Goal: Task Accomplishment & Management: Complete application form

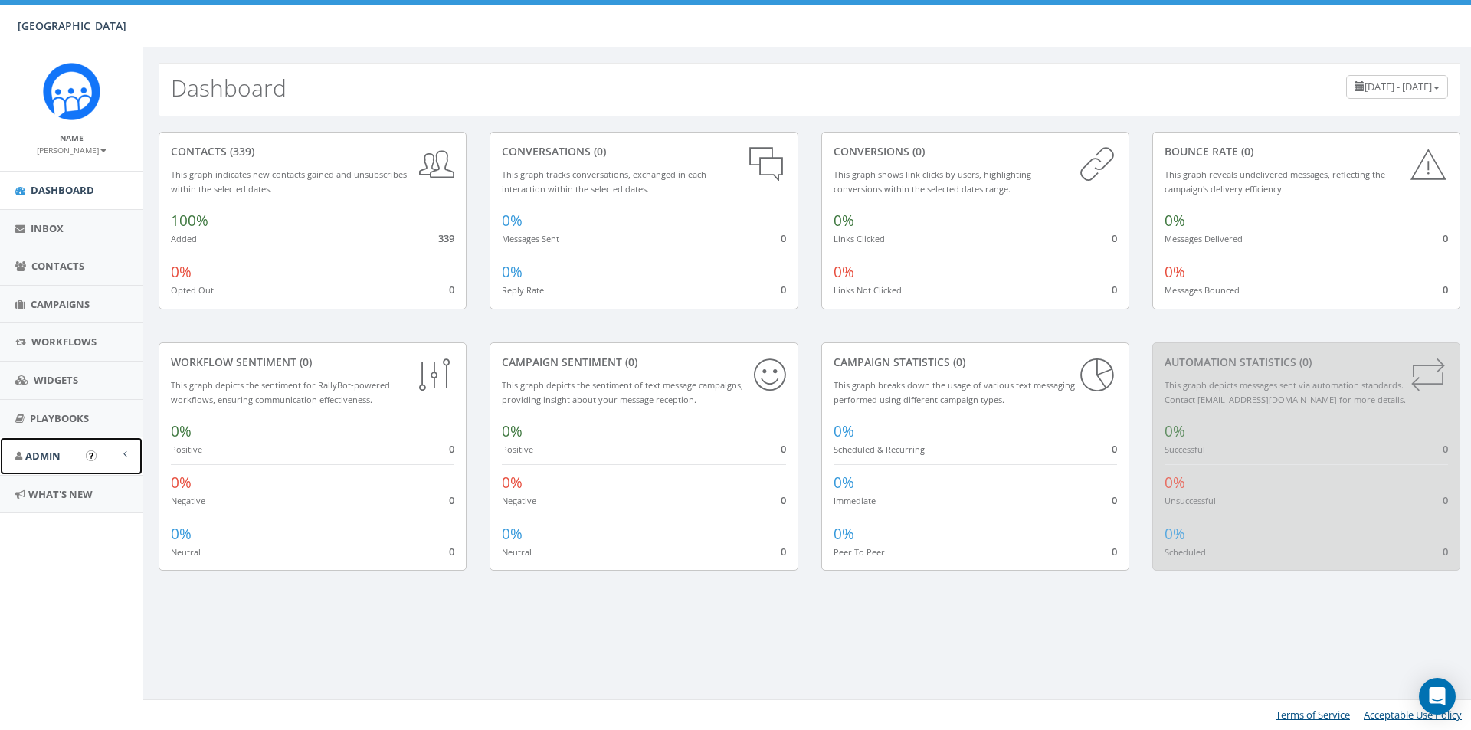
click at [66, 463] on link "Admin" at bounding box center [71, 456] width 142 height 38
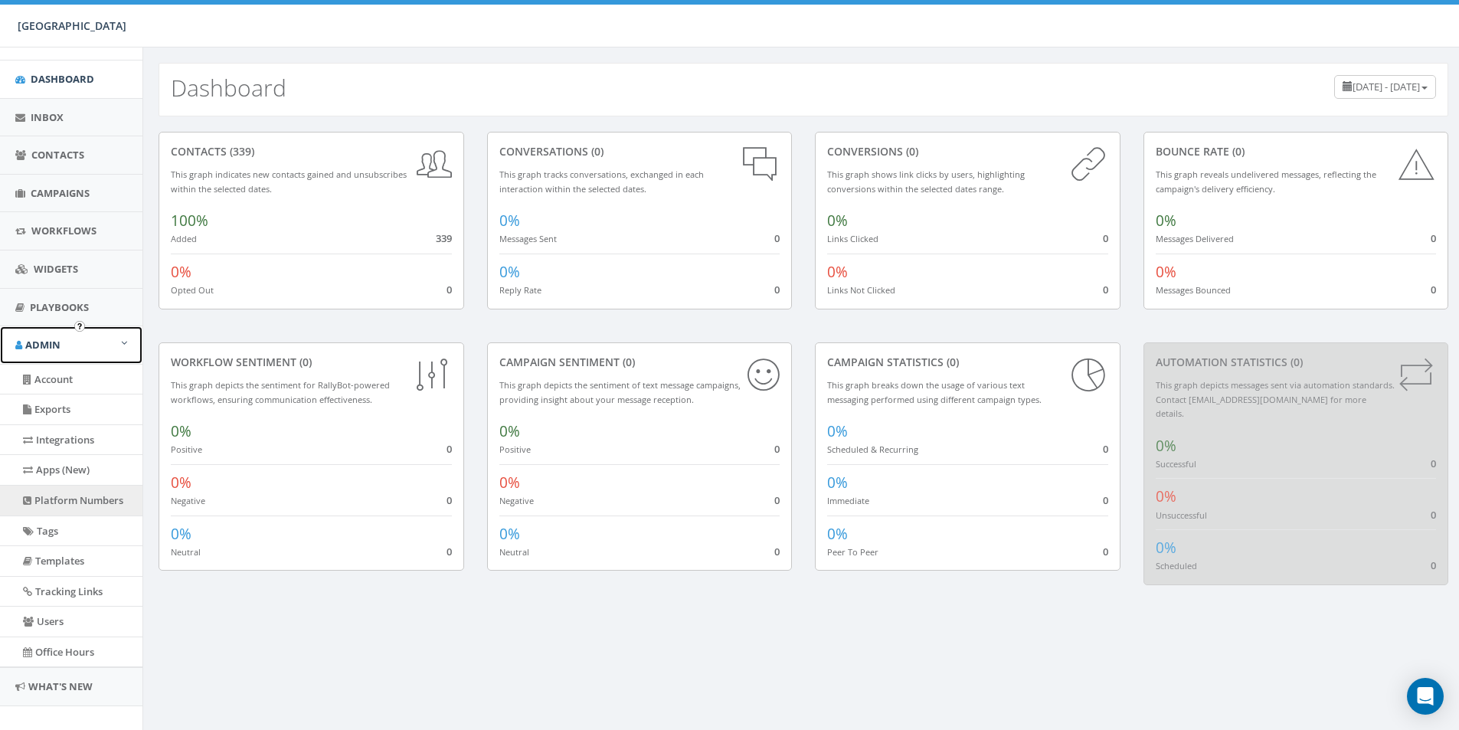
scroll to position [130, 0]
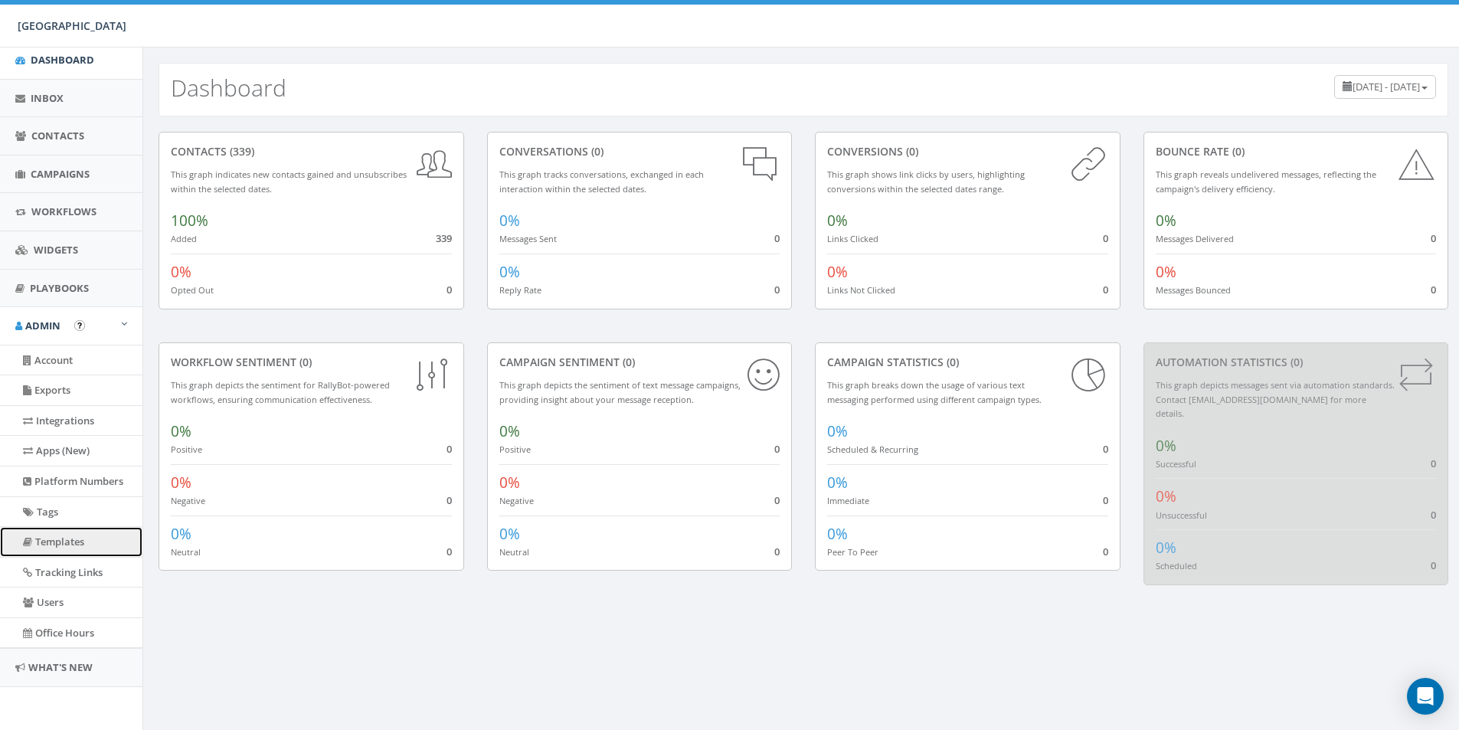
click at [70, 538] on link "Templates" at bounding box center [71, 542] width 142 height 30
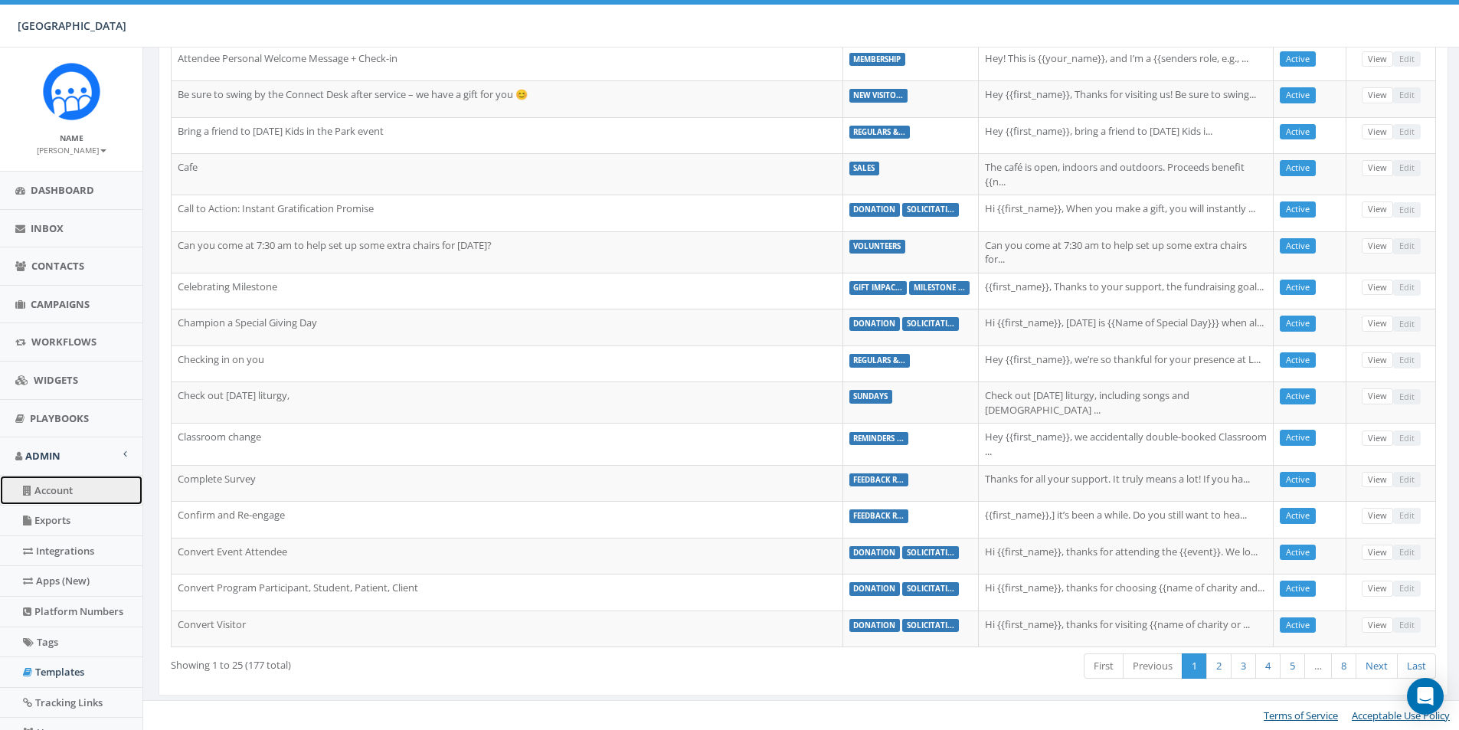
click at [64, 499] on link "Account" at bounding box center [71, 491] width 142 height 30
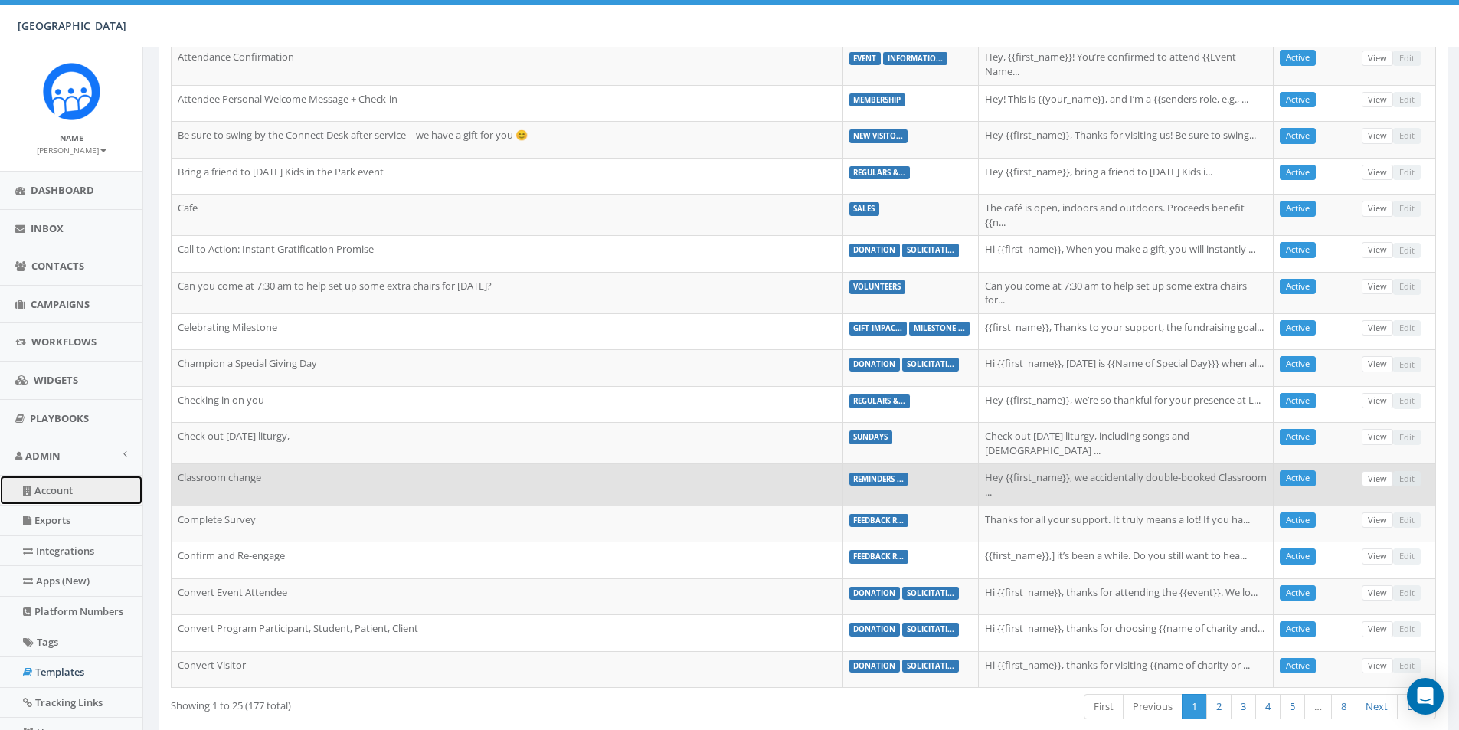
scroll to position [378, 0]
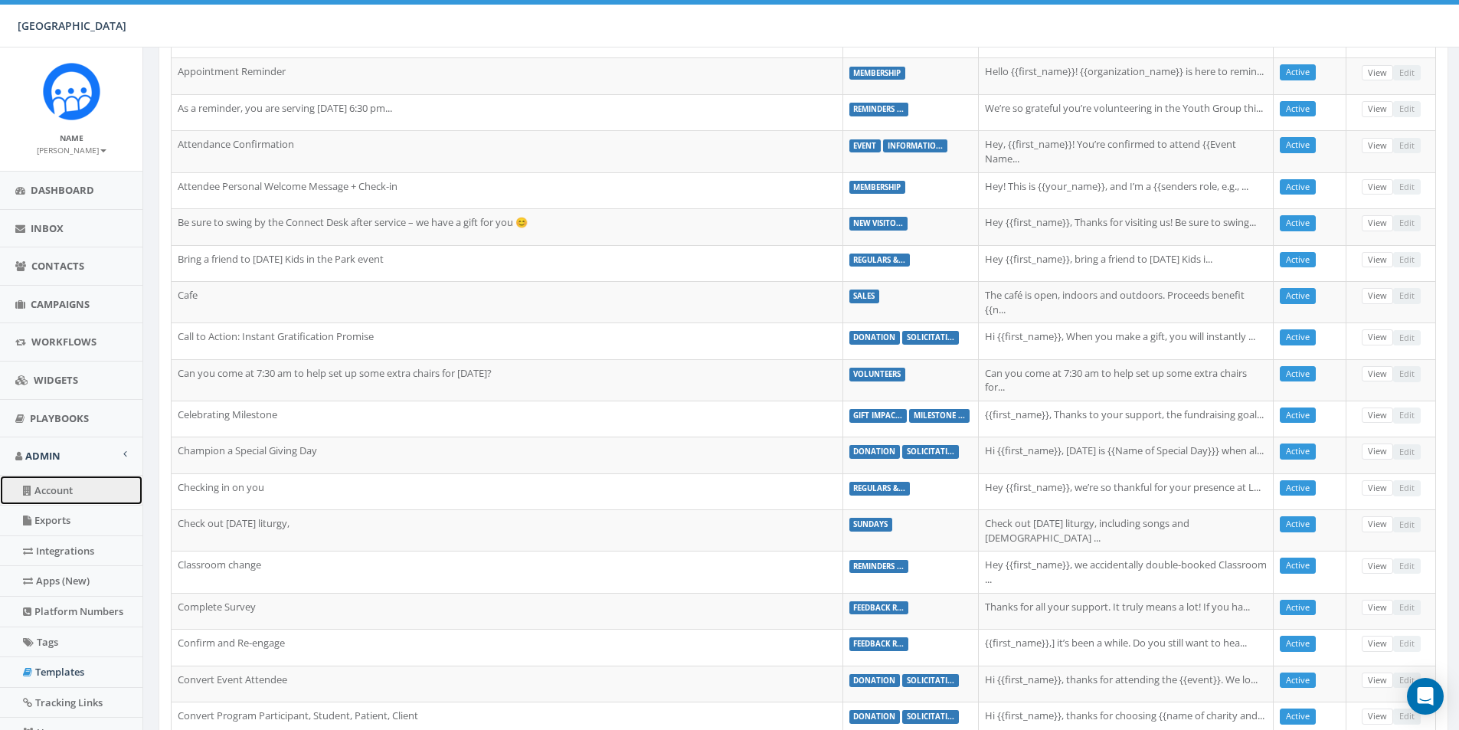
click at [66, 495] on link "Account" at bounding box center [71, 491] width 142 height 30
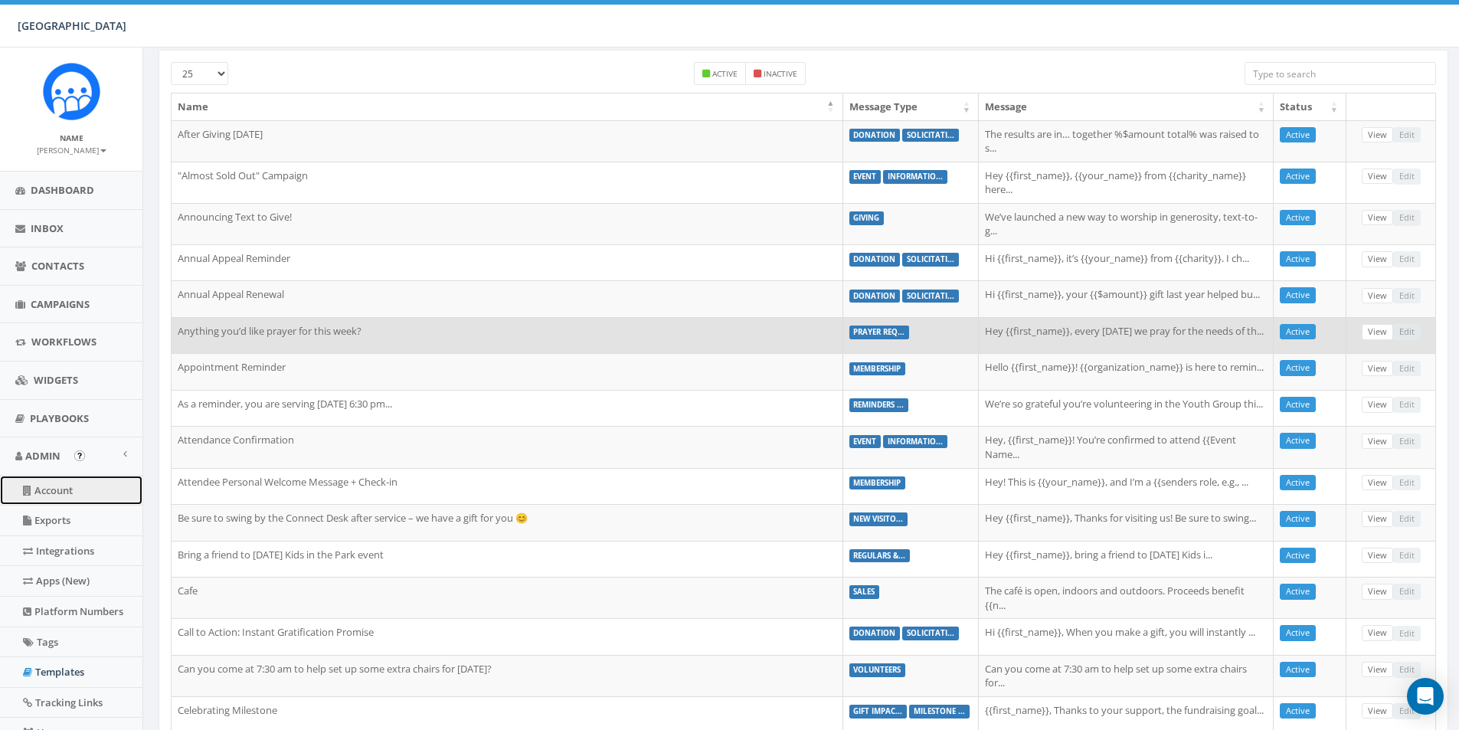
scroll to position [0, 0]
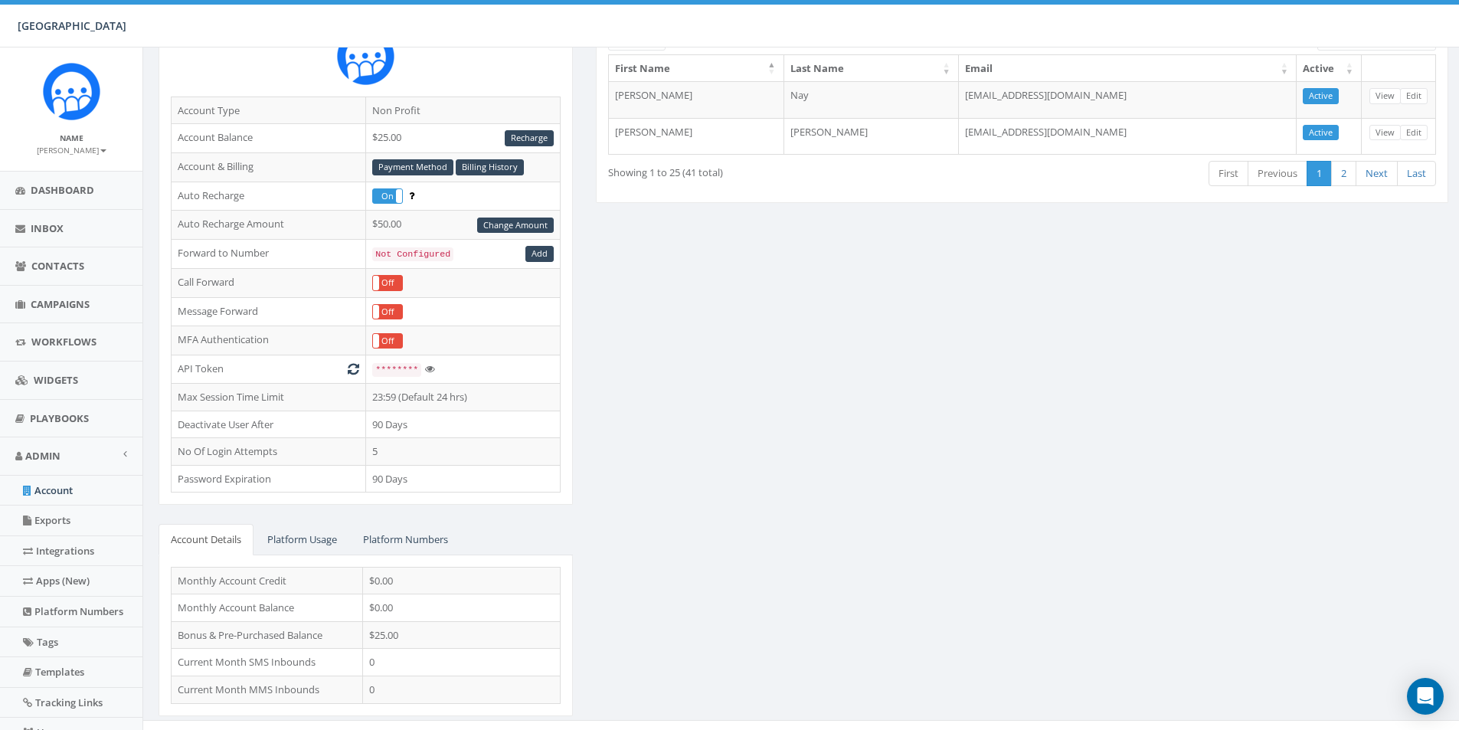
scroll to position [168, 0]
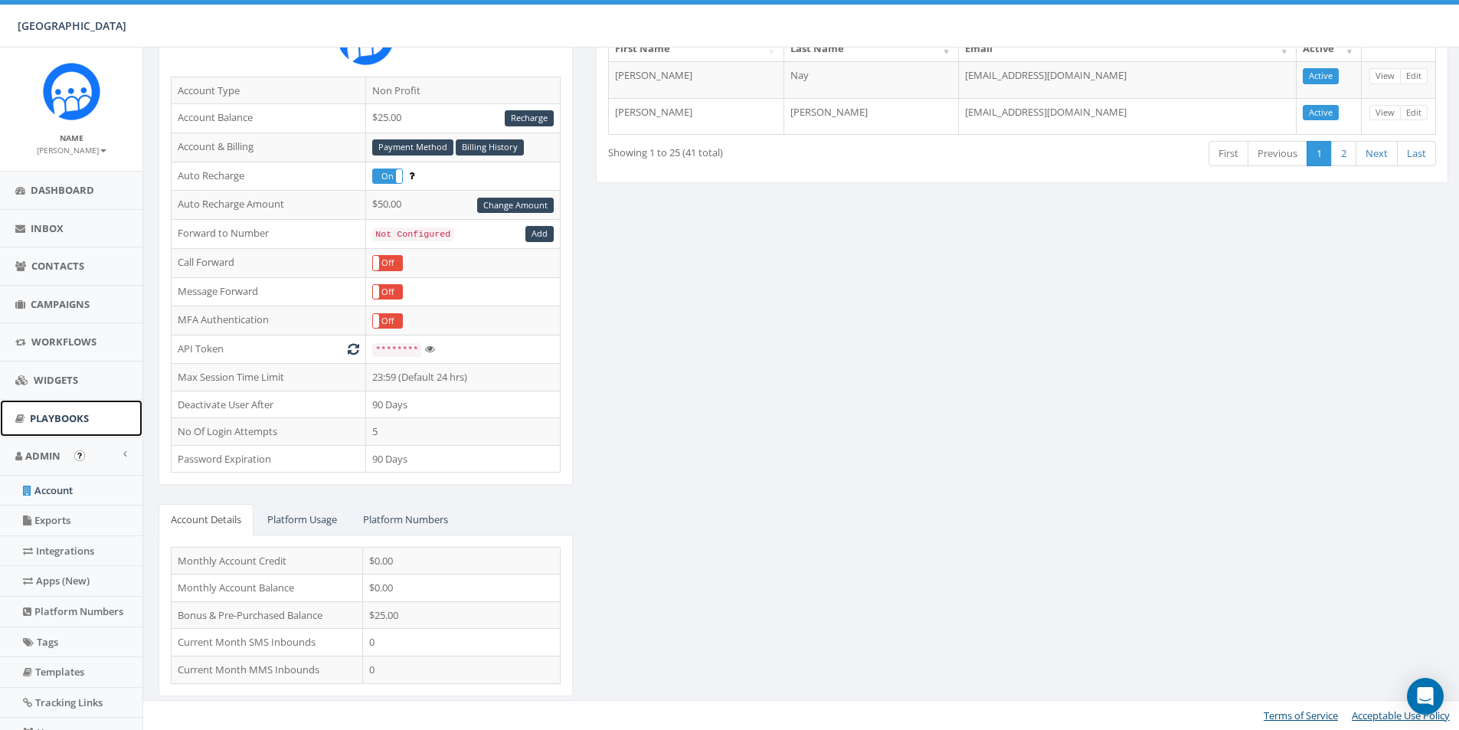
click at [62, 411] on span "Playbooks" at bounding box center [59, 418] width 59 height 14
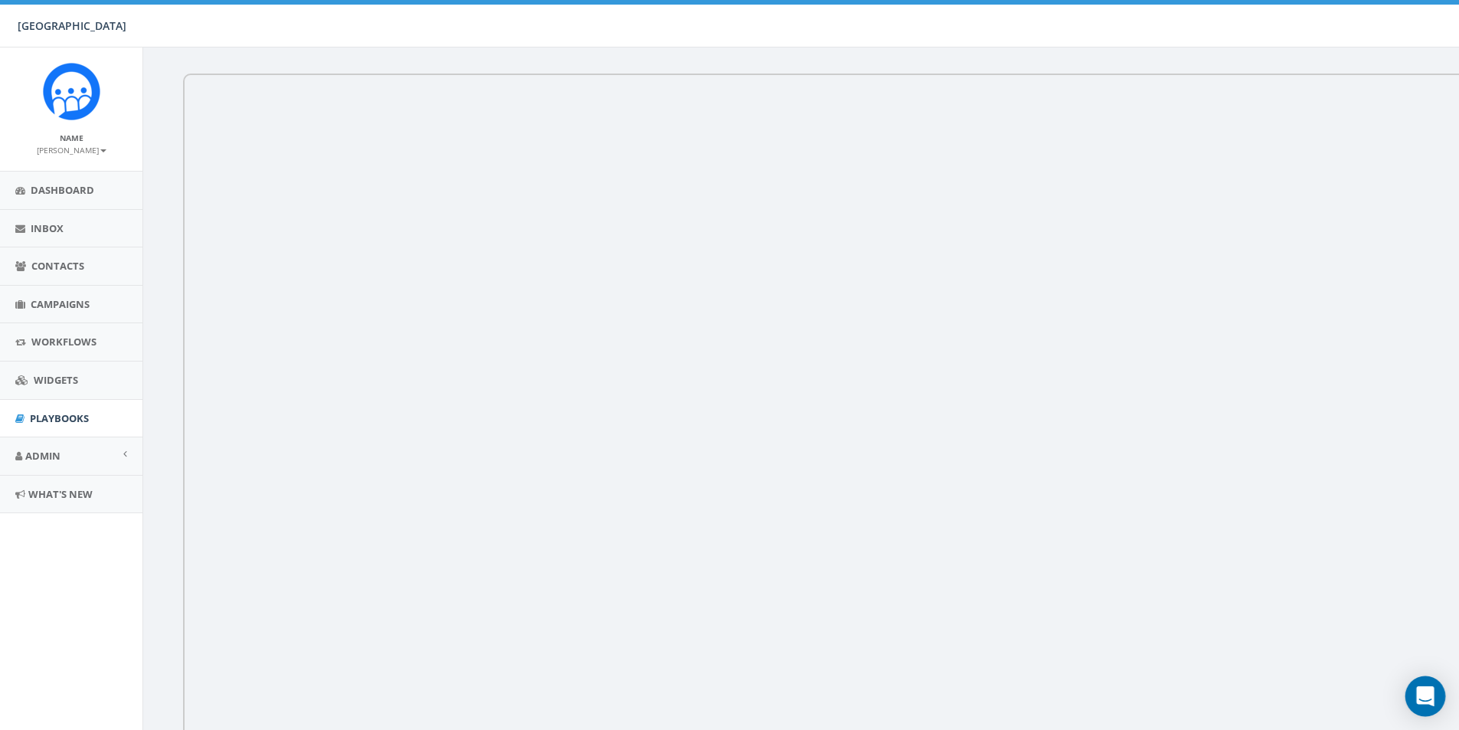
click at [1425, 702] on icon "Open Intercom Messenger" at bounding box center [1426, 696] width 20 height 20
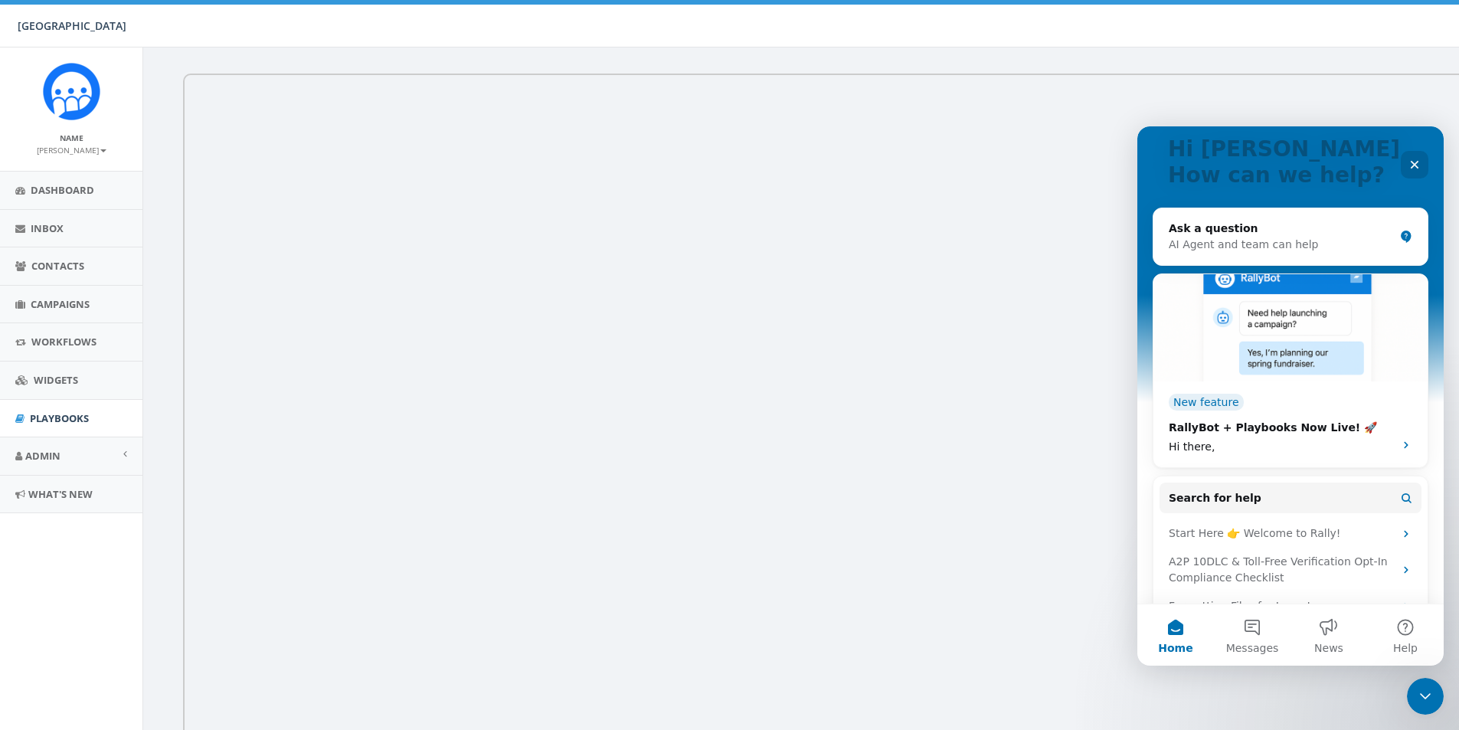
scroll to position [208, 0]
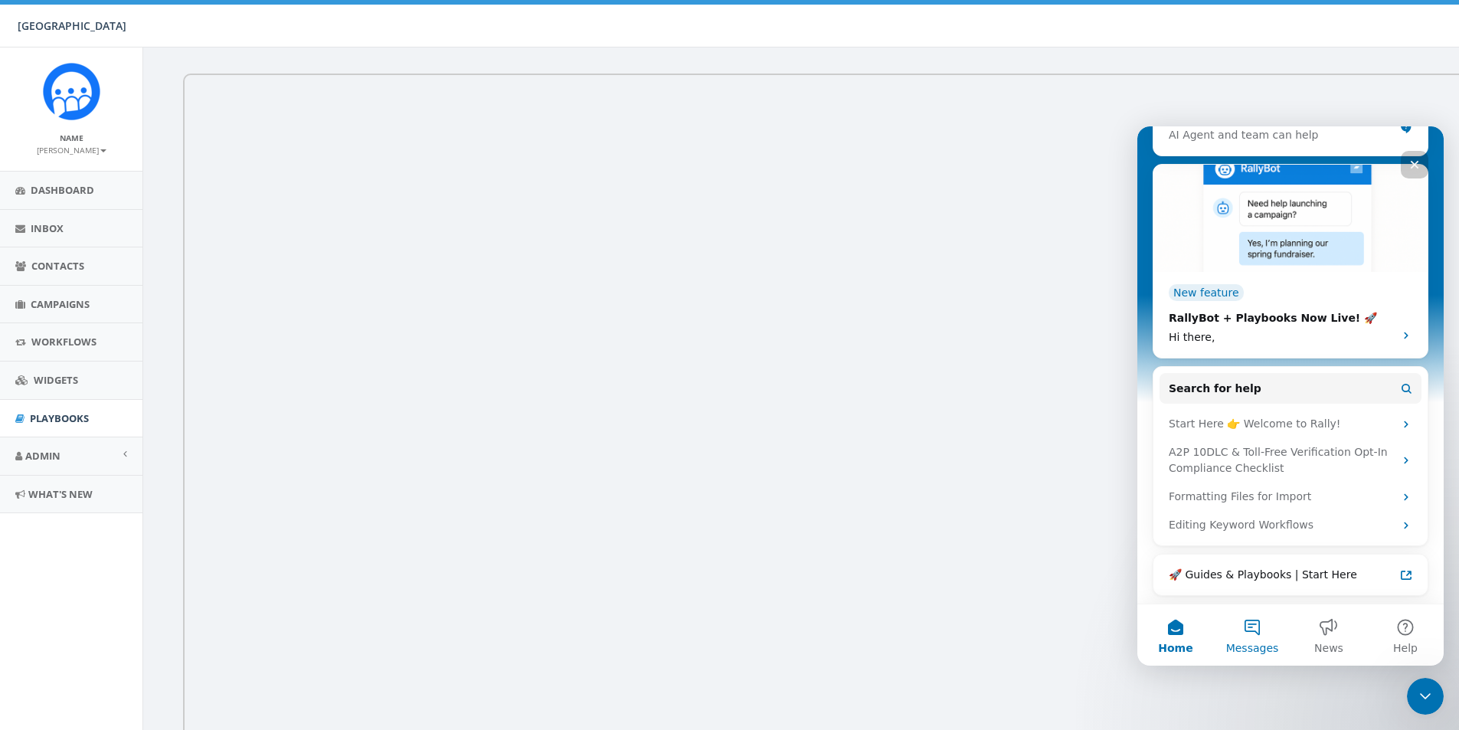
click at [1255, 635] on button "Messages" at bounding box center [1252, 634] width 77 height 61
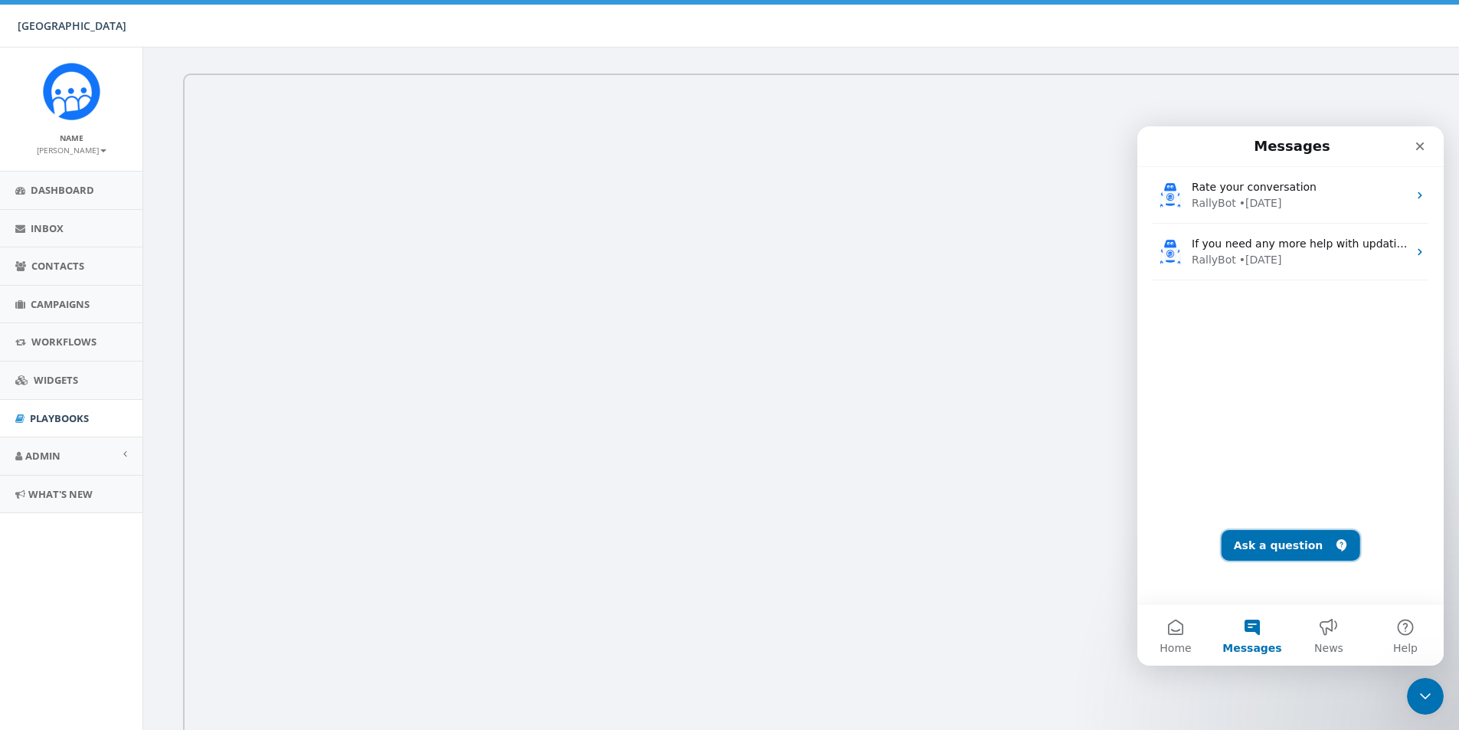
click at [1261, 536] on button "Ask a question" at bounding box center [1291, 545] width 139 height 31
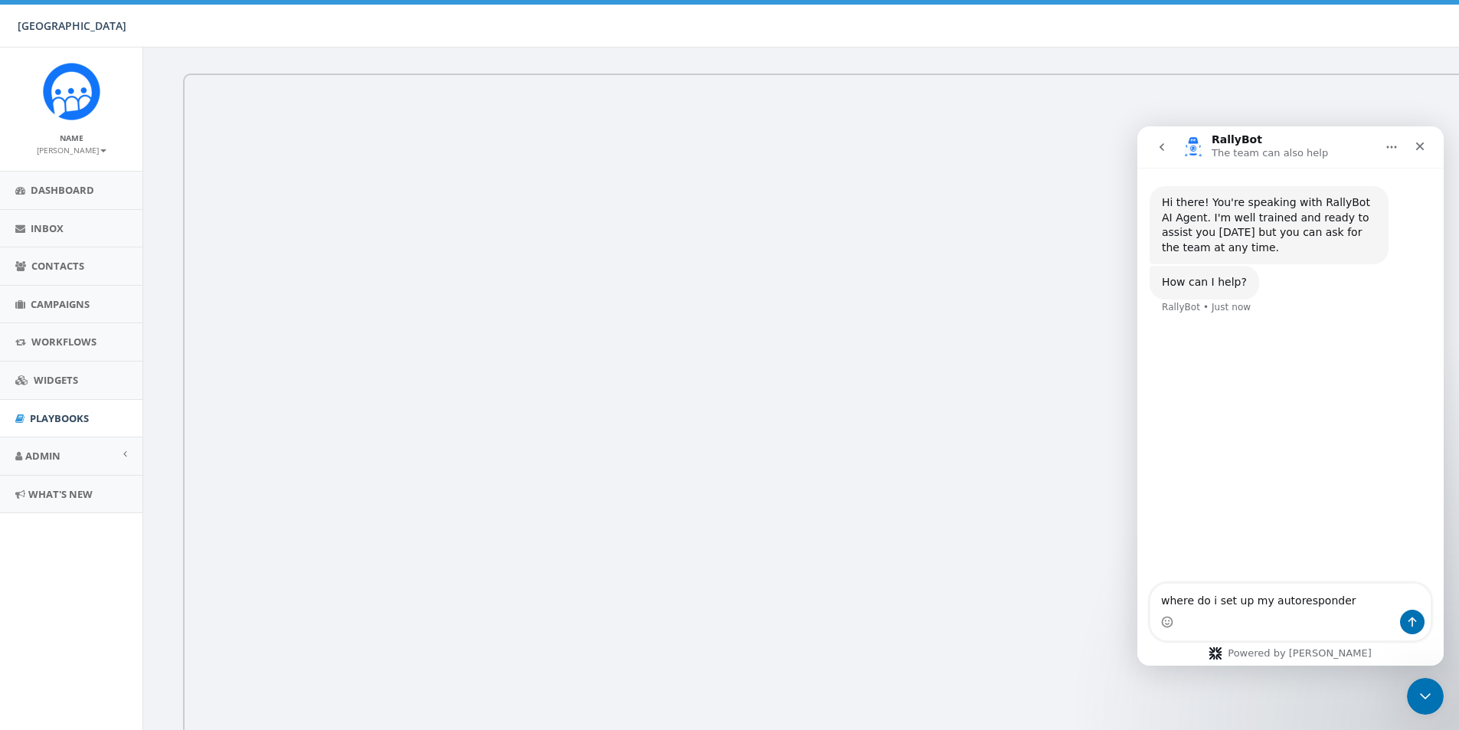
type textarea "where do i set up my autoresponders"
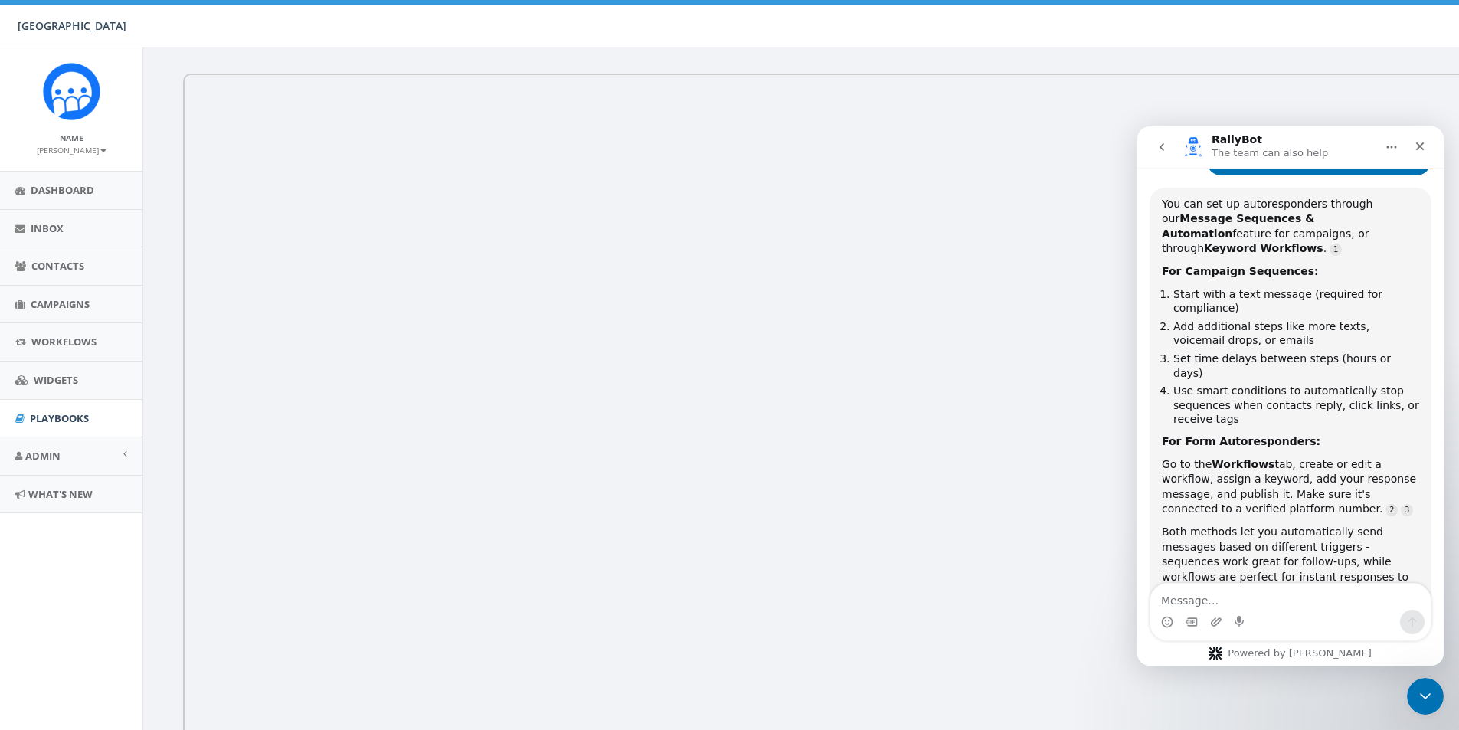
scroll to position [180, 0]
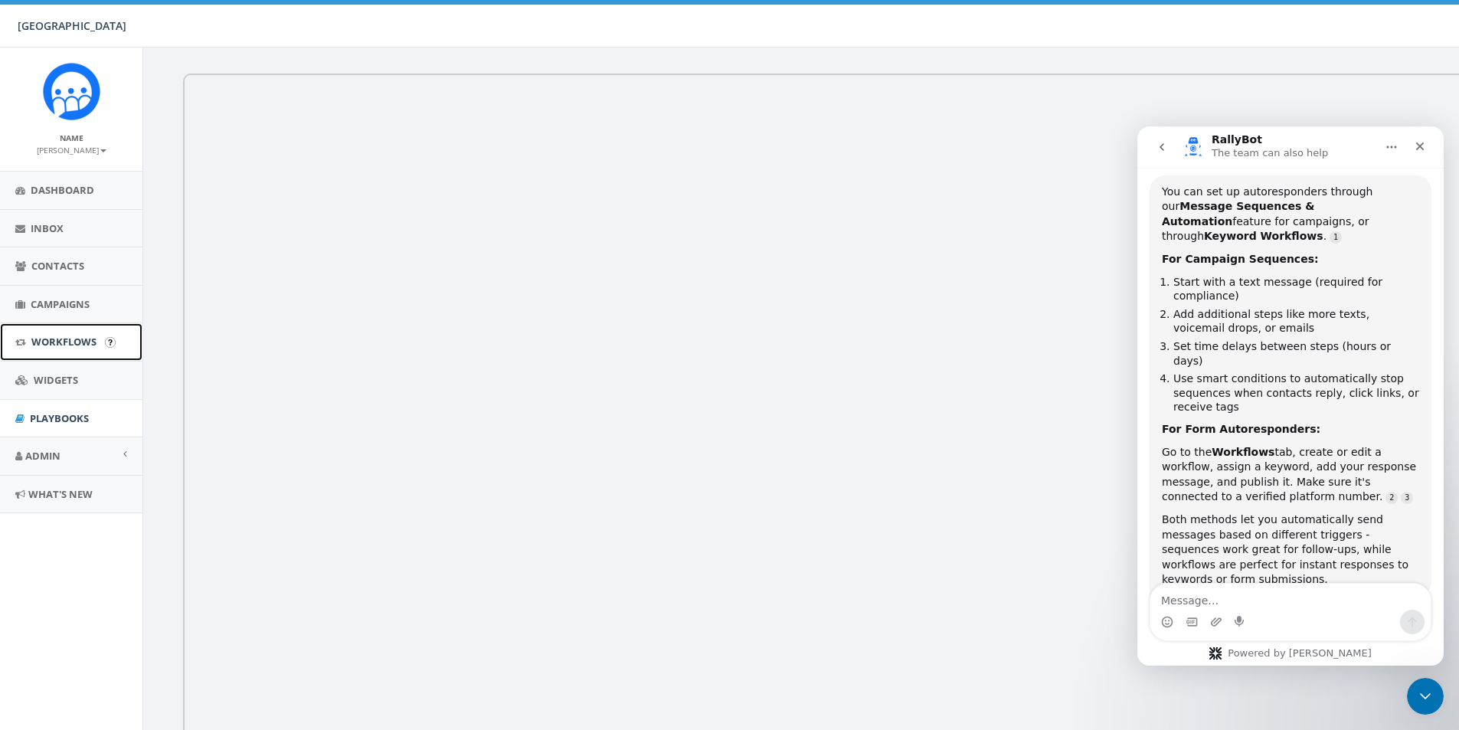
click at [56, 342] on span "Workflows" at bounding box center [63, 342] width 65 height 14
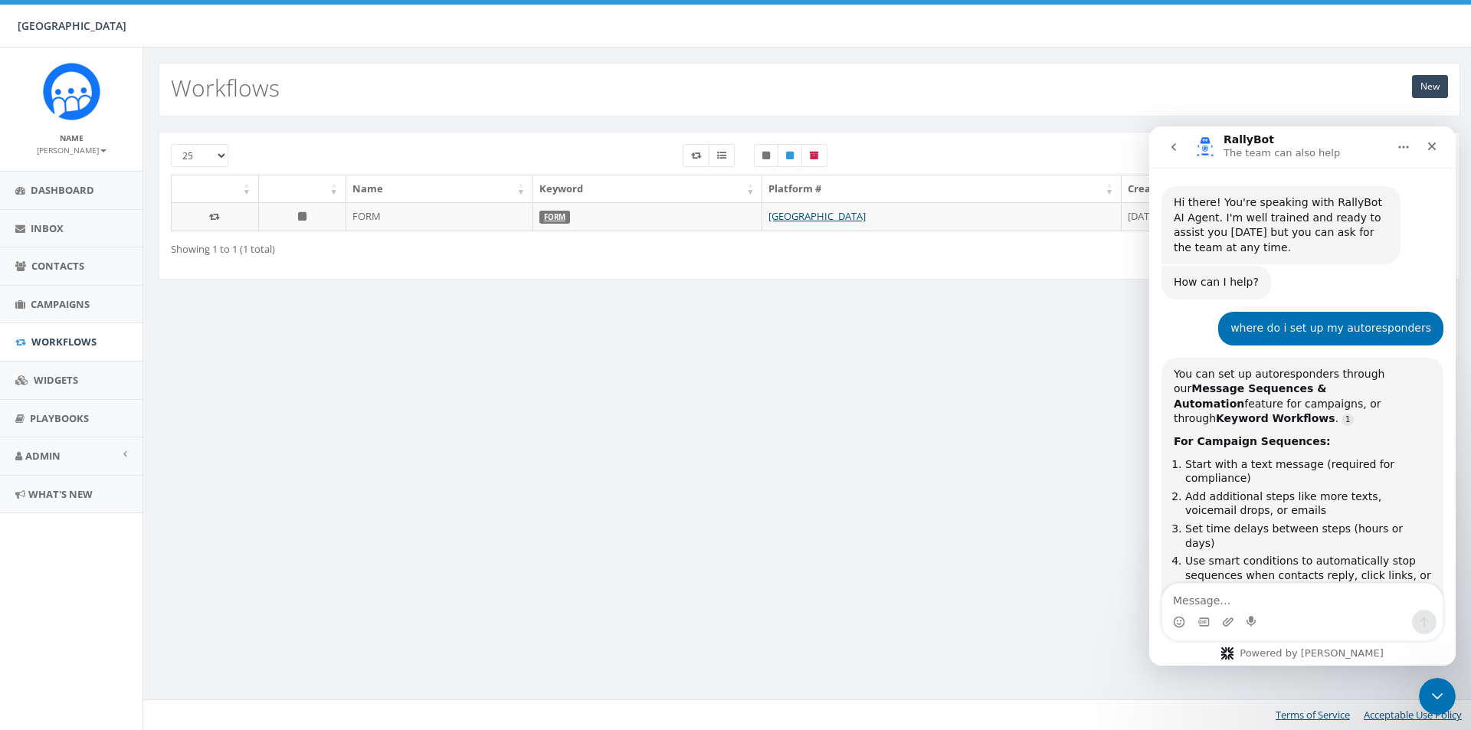
scroll to position [218, 0]
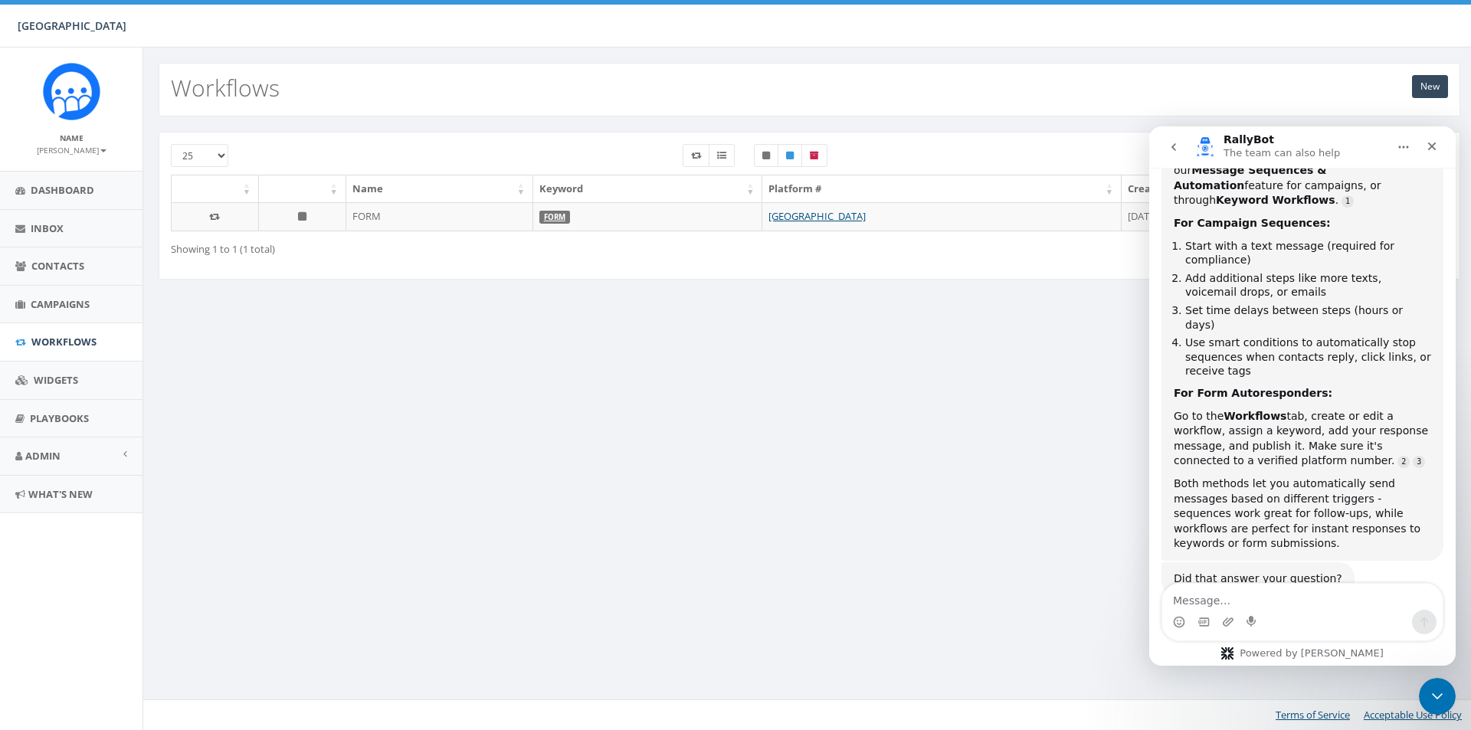
click at [1399, 141] on icon "Home" at bounding box center [1403, 147] width 12 height 12
click at [1026, 414] on div "New Workflows 25 50 100 Name Keyword Platform # Created On FORM FORM Solebury S…" at bounding box center [808, 388] width 1333 height 683
click at [1428, 147] on icon "Close" at bounding box center [1432, 146] width 12 height 12
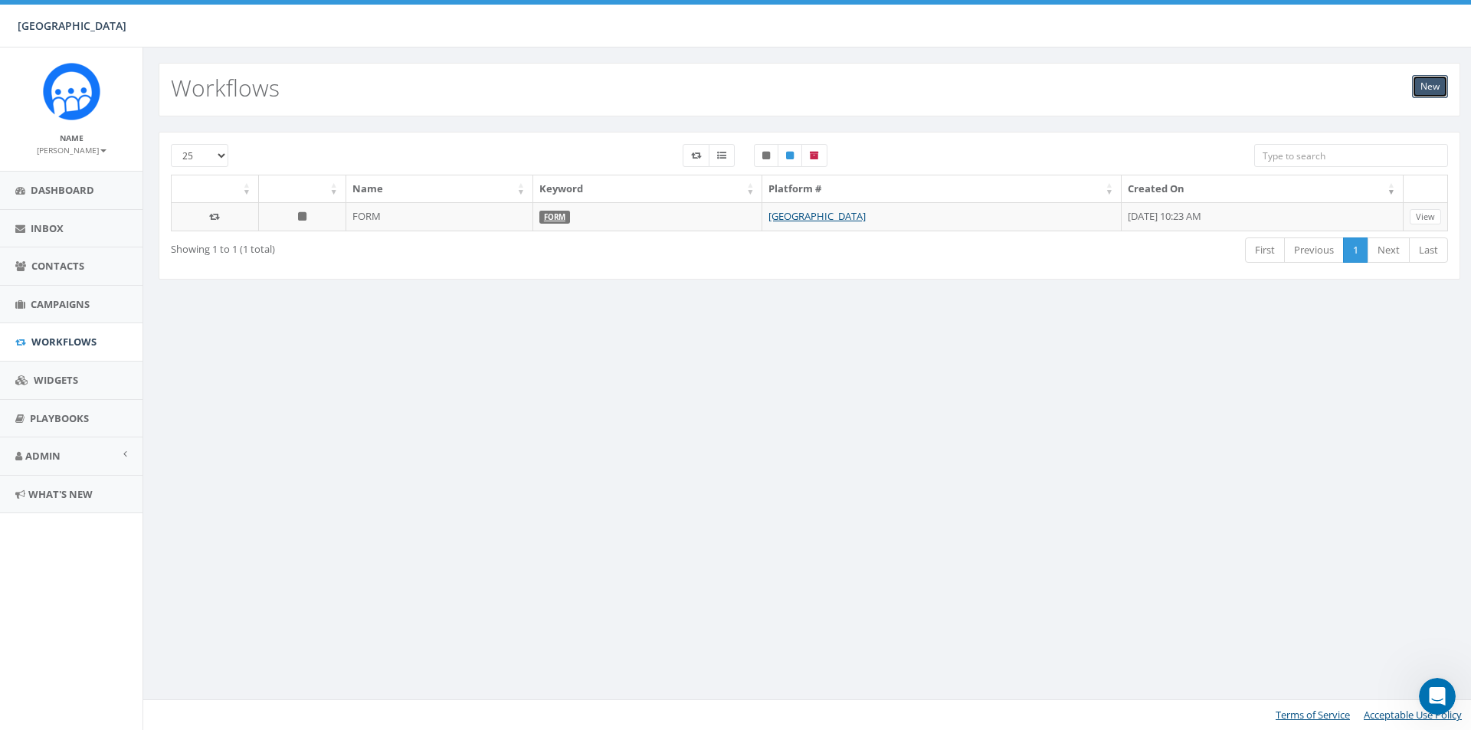
click at [1419, 83] on link "New" at bounding box center [1430, 86] width 36 height 23
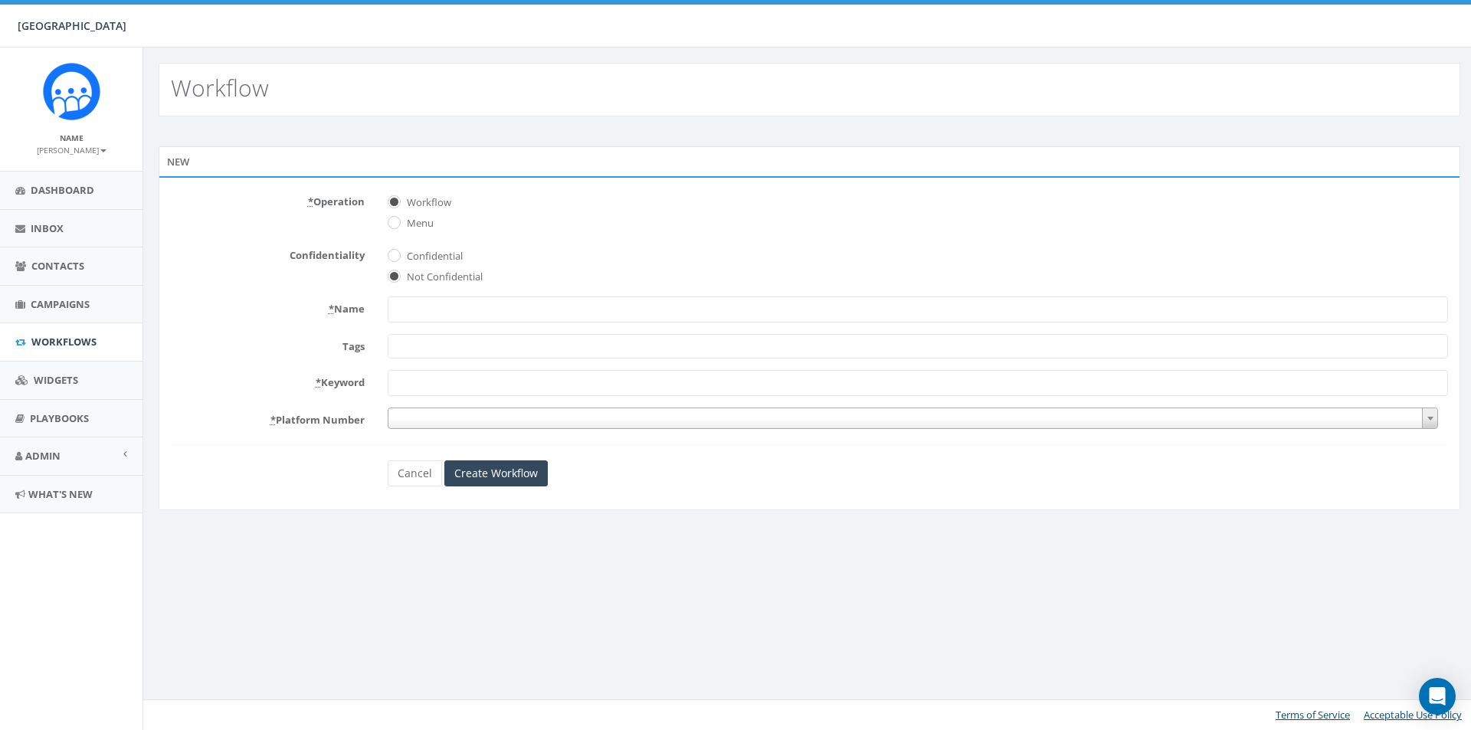
select select
type input "Do Not Contact"
click at [607, 347] on span at bounding box center [918, 346] width 1060 height 25
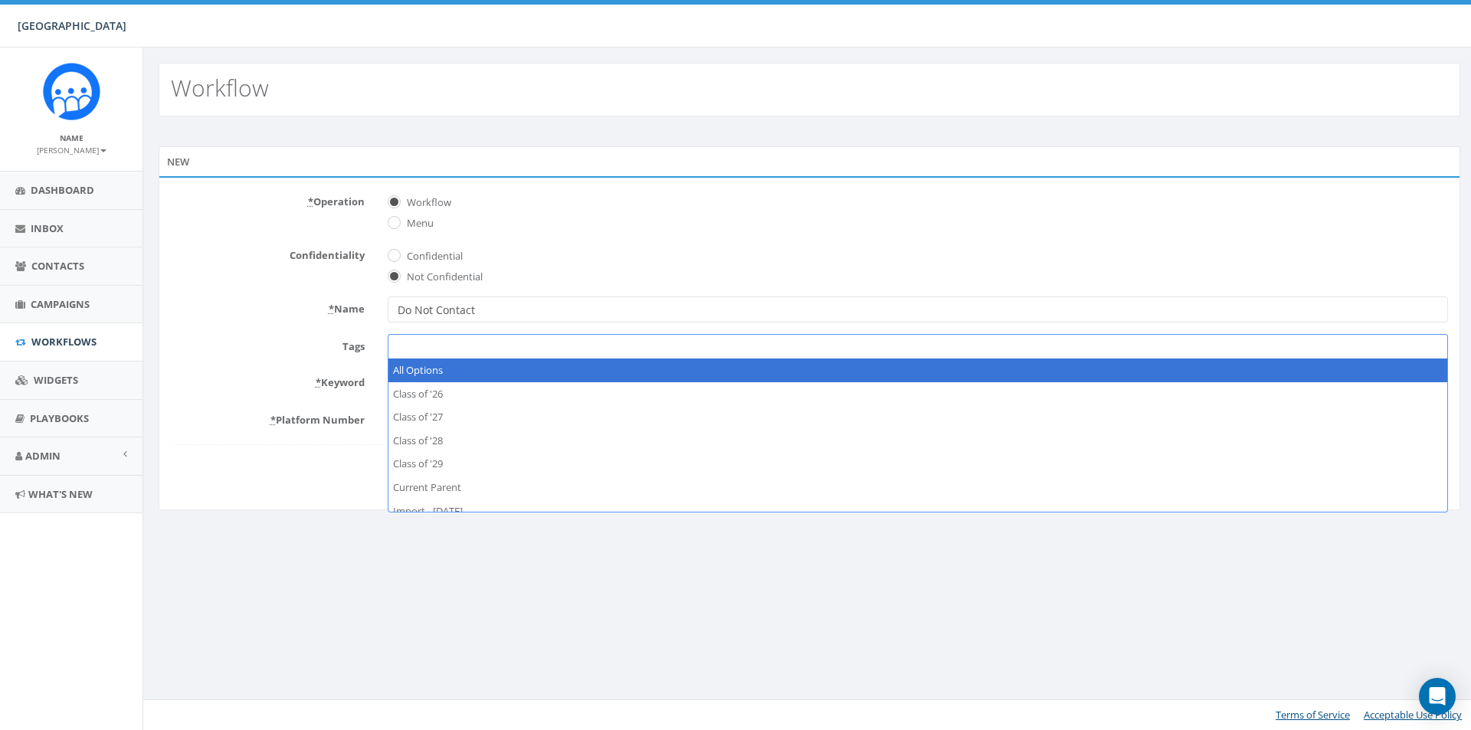
click at [244, 329] on form "* Operation Workflow Menu Confidentiality Confidential Not Confidential * Name …" at bounding box center [809, 337] width 1277 height 297
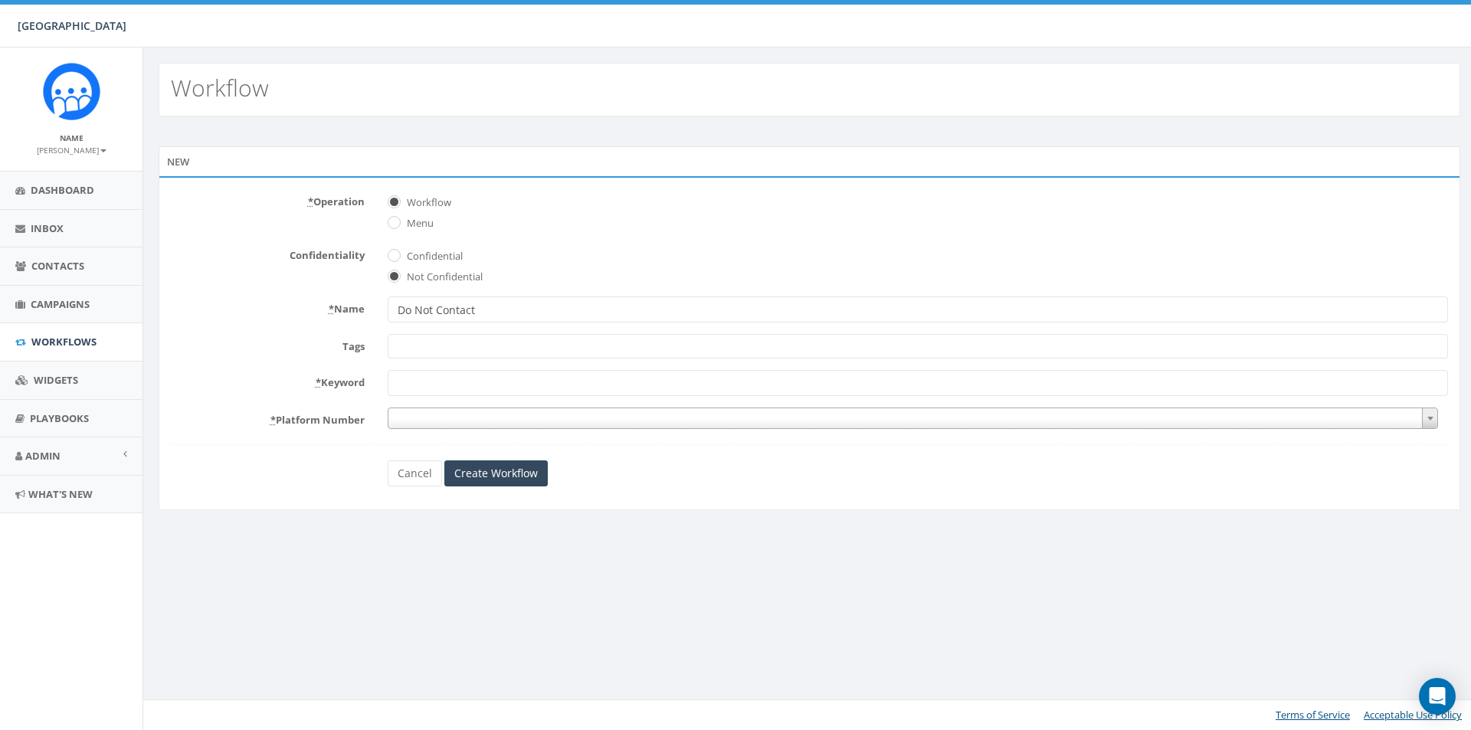
click at [437, 384] on input "* Keyword" at bounding box center [918, 383] width 1060 height 26
click at [510, 412] on span at bounding box center [913, 418] width 1051 height 21
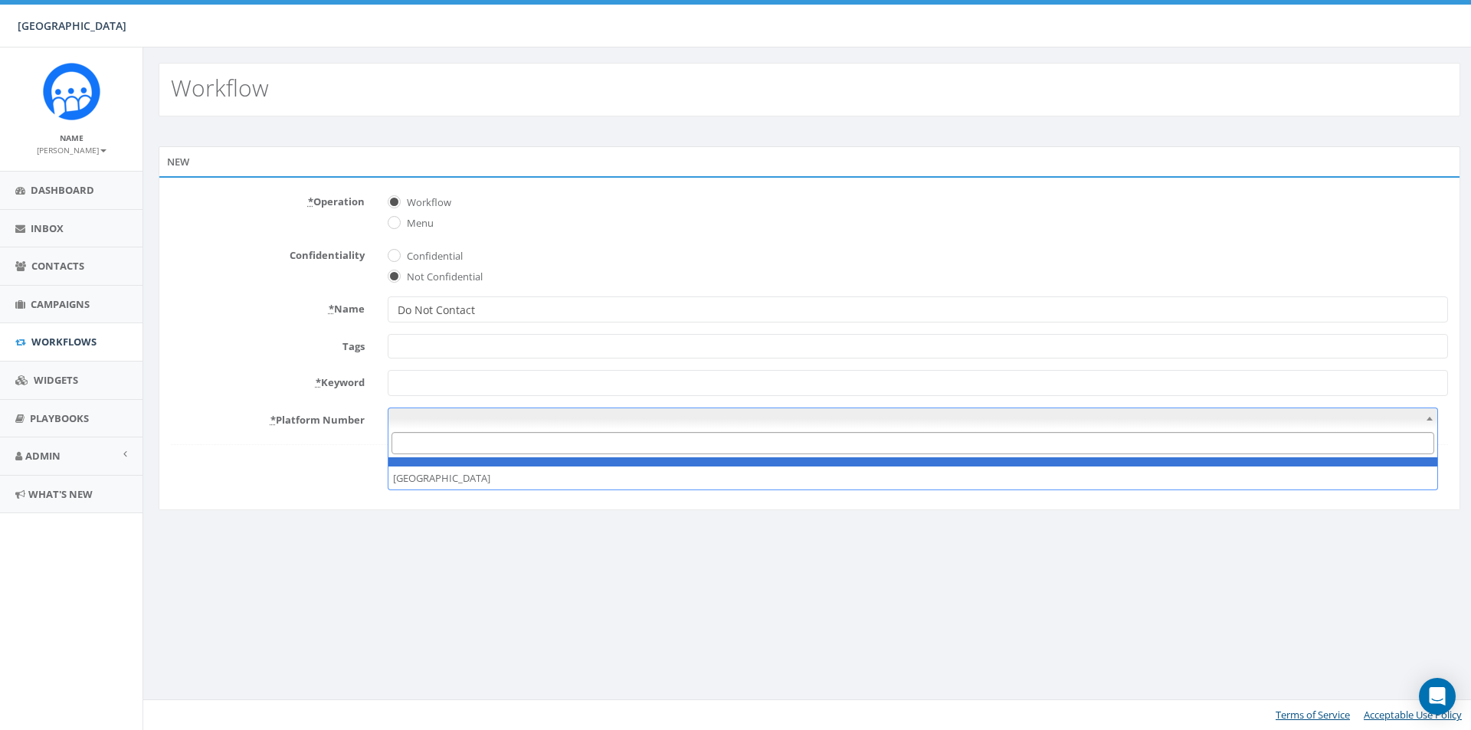
click at [510, 412] on span at bounding box center [913, 418] width 1051 height 21
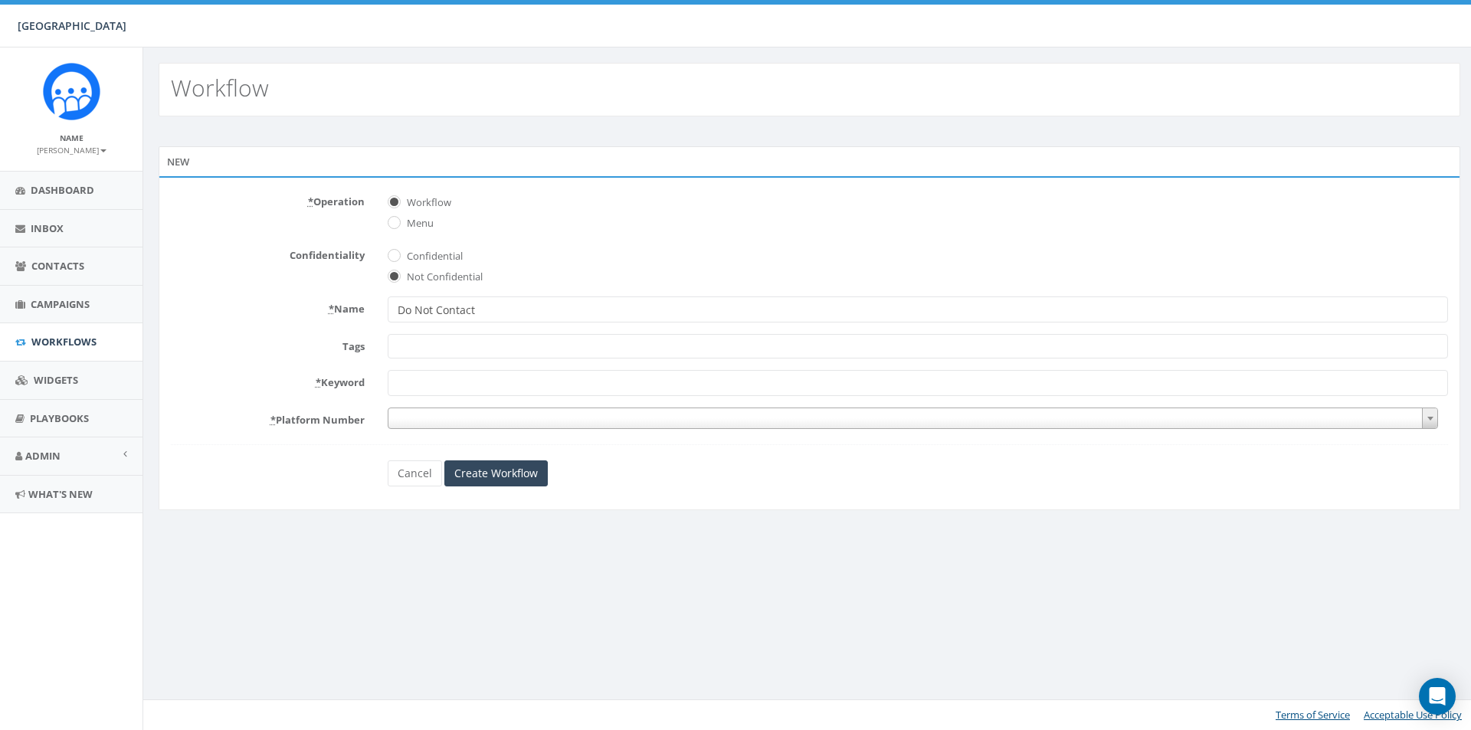
click at [510, 412] on span at bounding box center [913, 418] width 1051 height 21
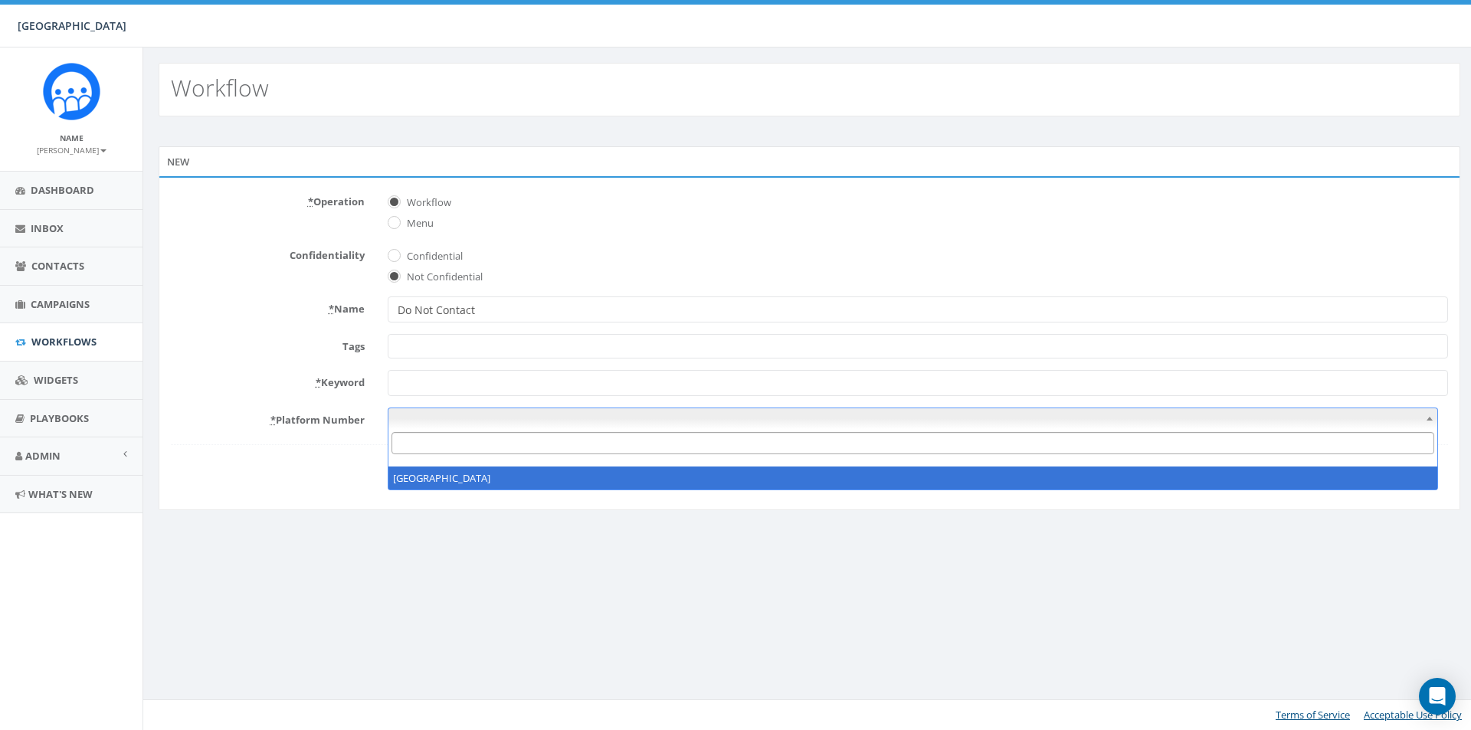
select select "7478880"
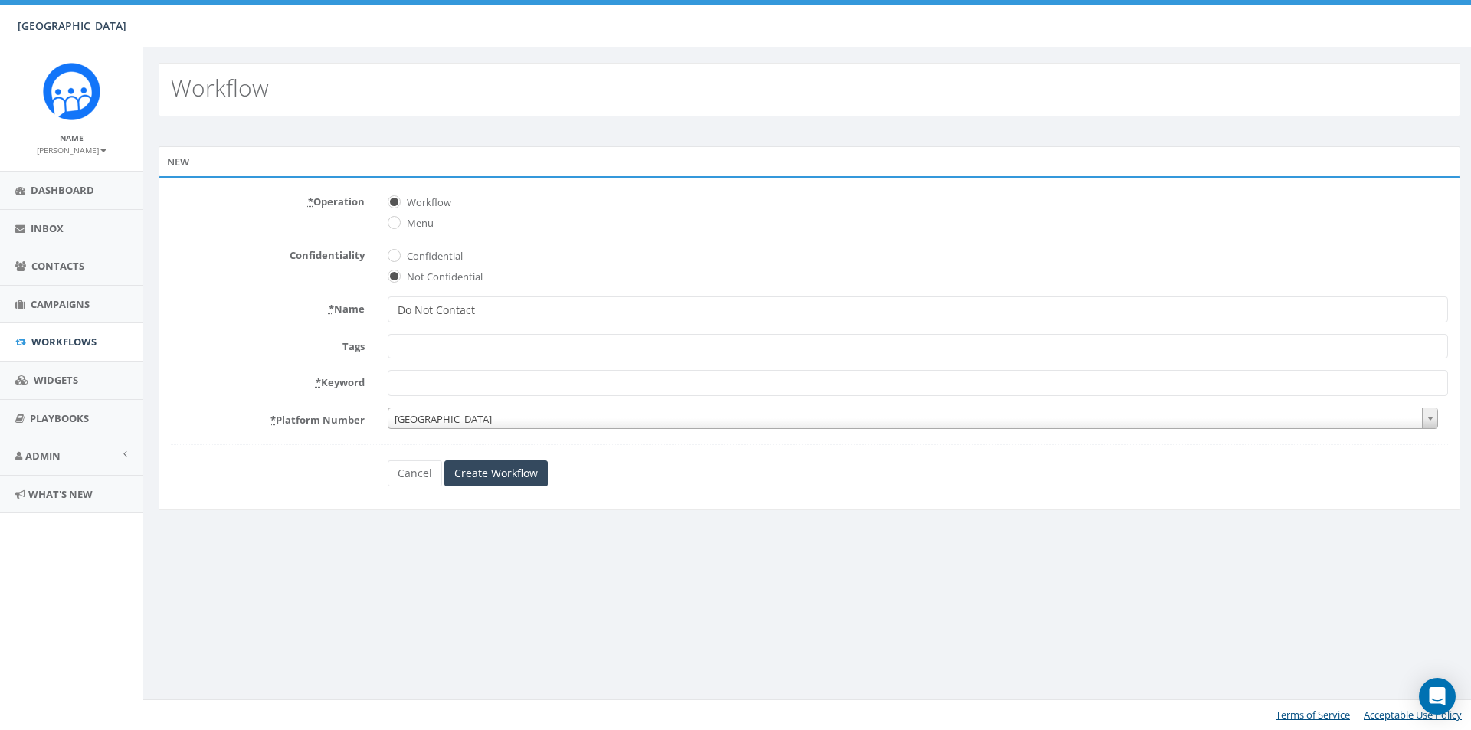
click at [491, 349] on span at bounding box center [918, 346] width 1060 height 25
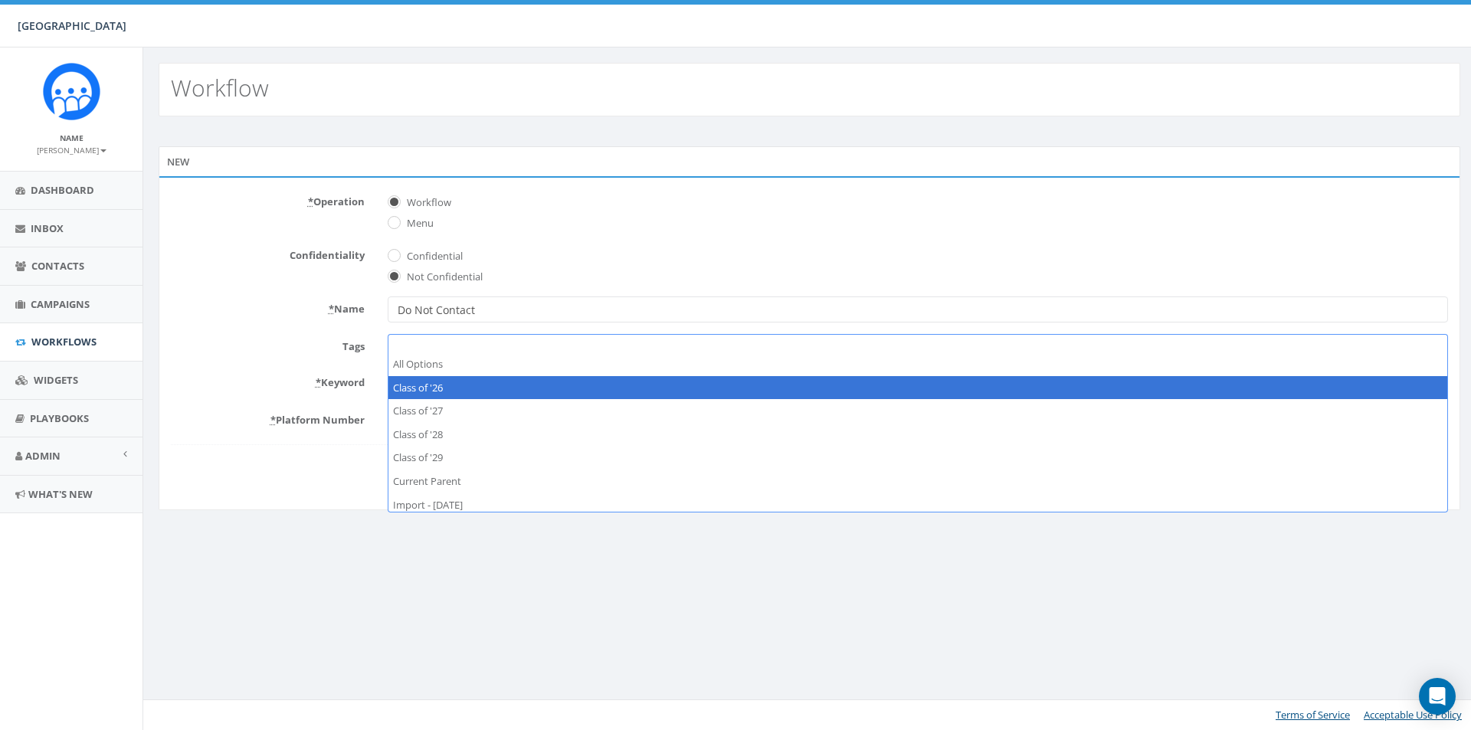
scroll to position [11, 0]
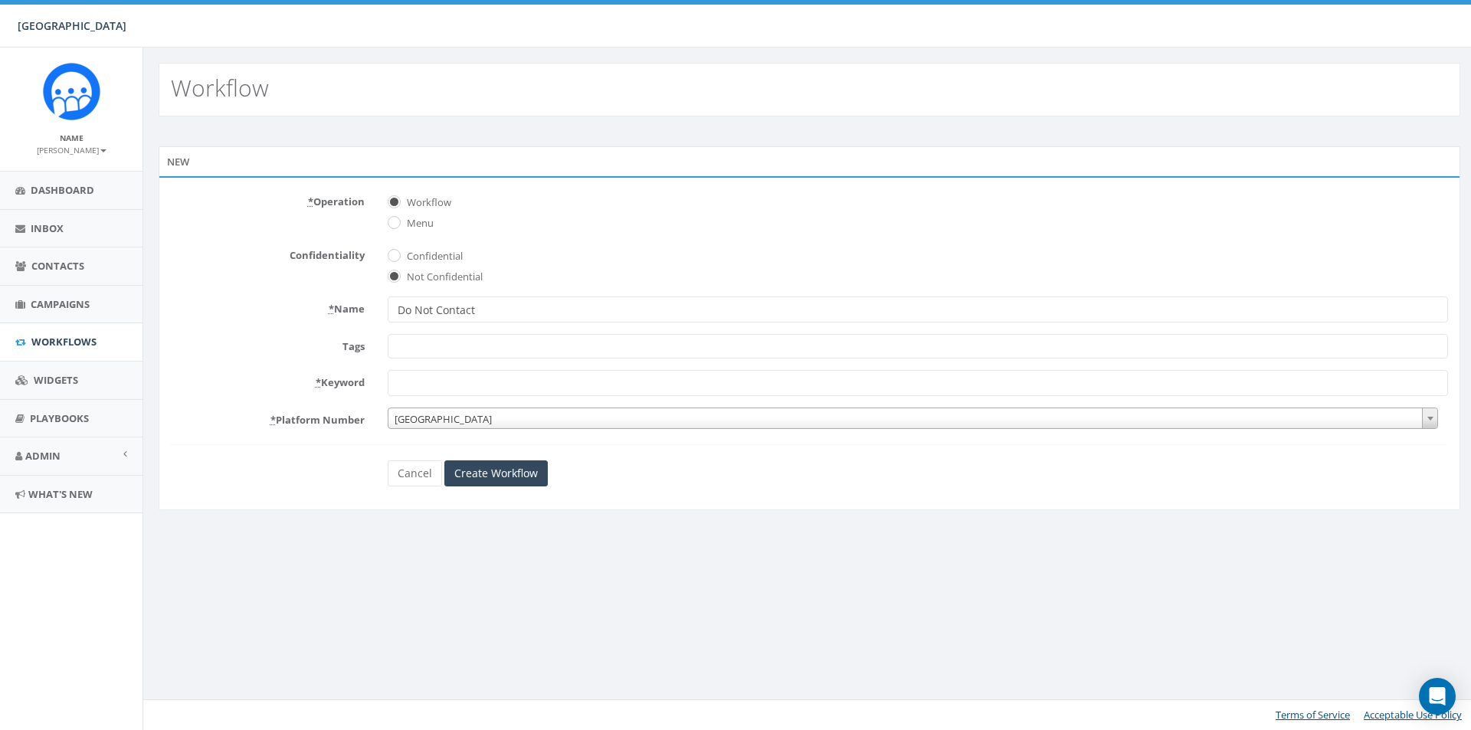
click at [607, 588] on div "Workflow New * Operation Workflow Menu Confidentiality Confidential Not Confide…" at bounding box center [808, 388] width 1333 height 683
click at [317, 383] on abbr "*" at bounding box center [318, 382] width 5 height 14
click at [388, 383] on input "* Keyword" at bounding box center [918, 383] width 1060 height 26
click at [316, 378] on abbr "*" at bounding box center [318, 382] width 5 height 14
click at [388, 378] on input "* Keyword" at bounding box center [918, 383] width 1060 height 26
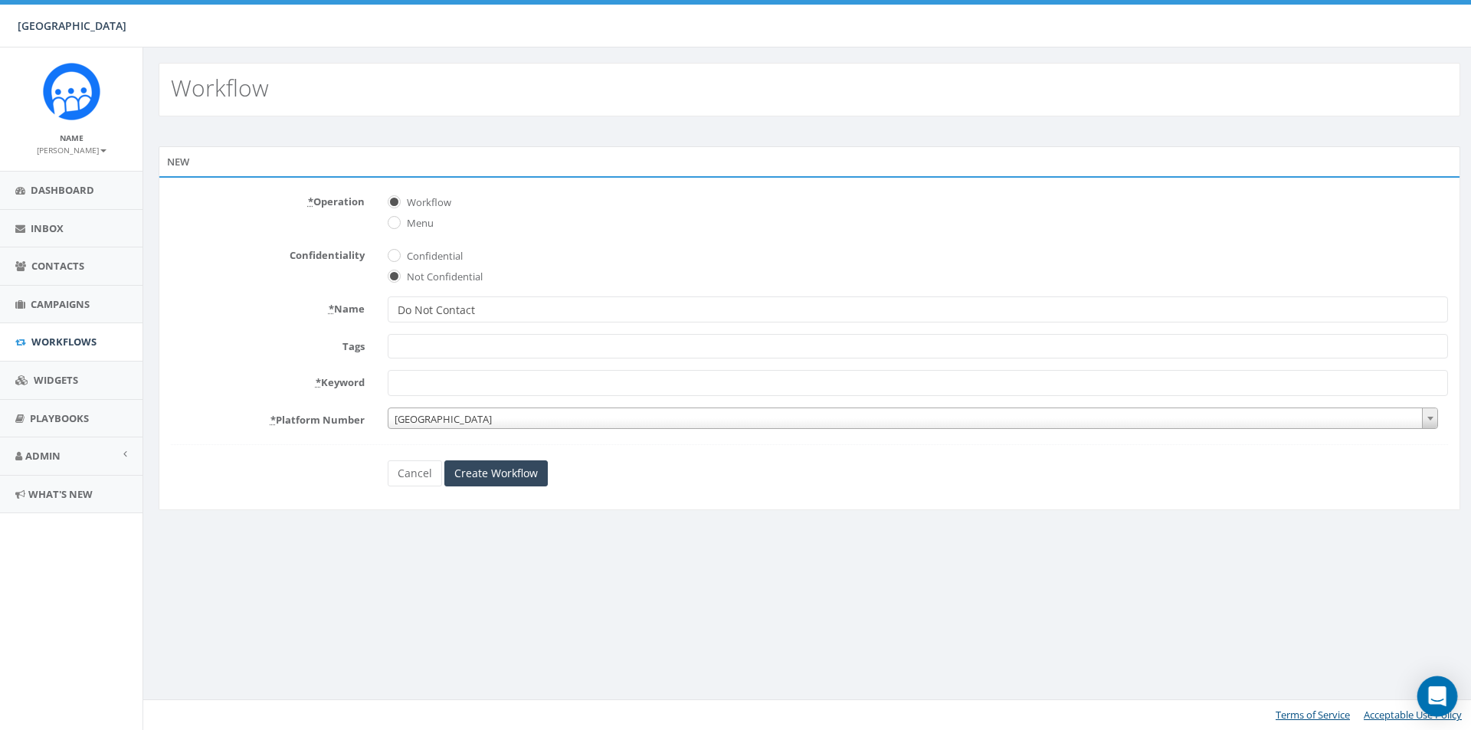
click at [1431, 699] on icon "Open Intercom Messenger" at bounding box center [1437, 696] width 18 height 20
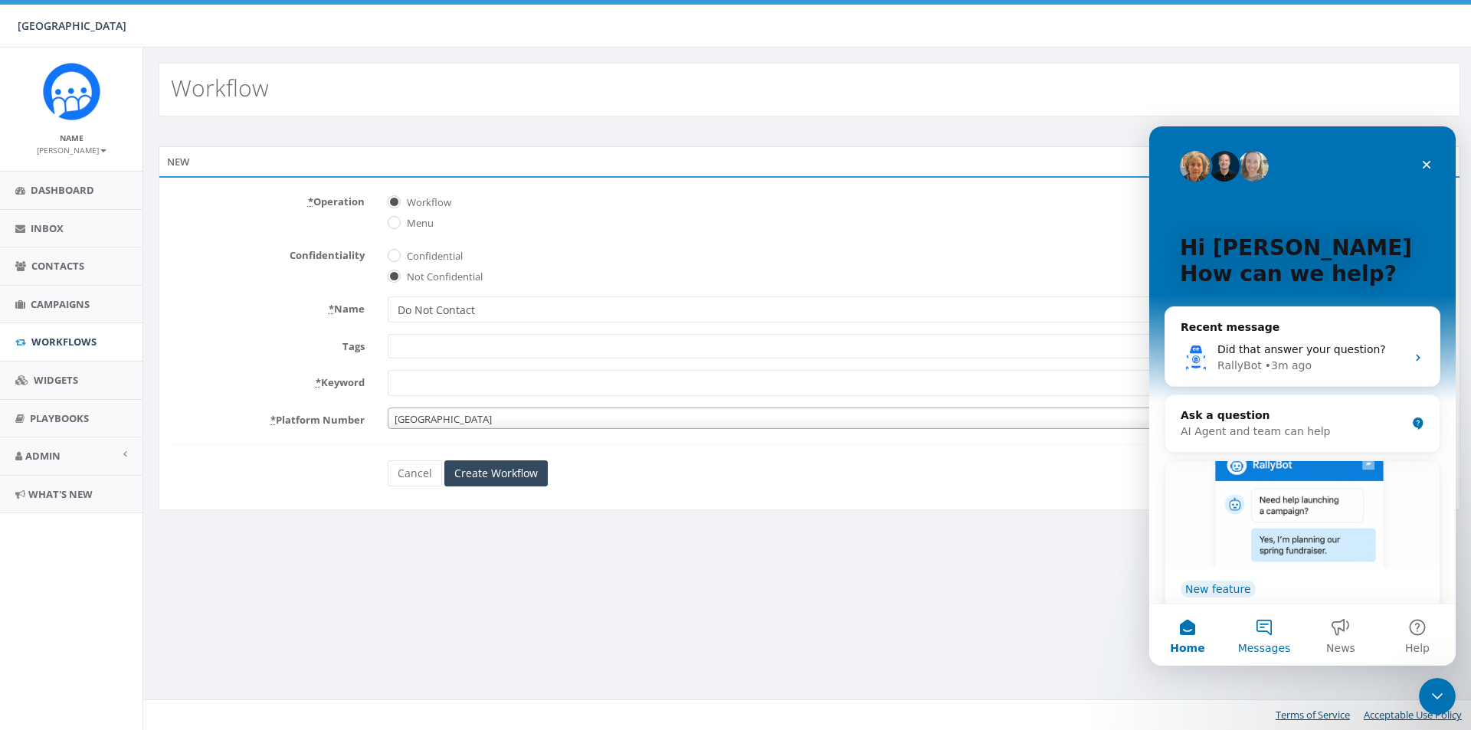
scroll to position [0, 0]
click at [1263, 637] on button "Messages" at bounding box center [1264, 634] width 77 height 61
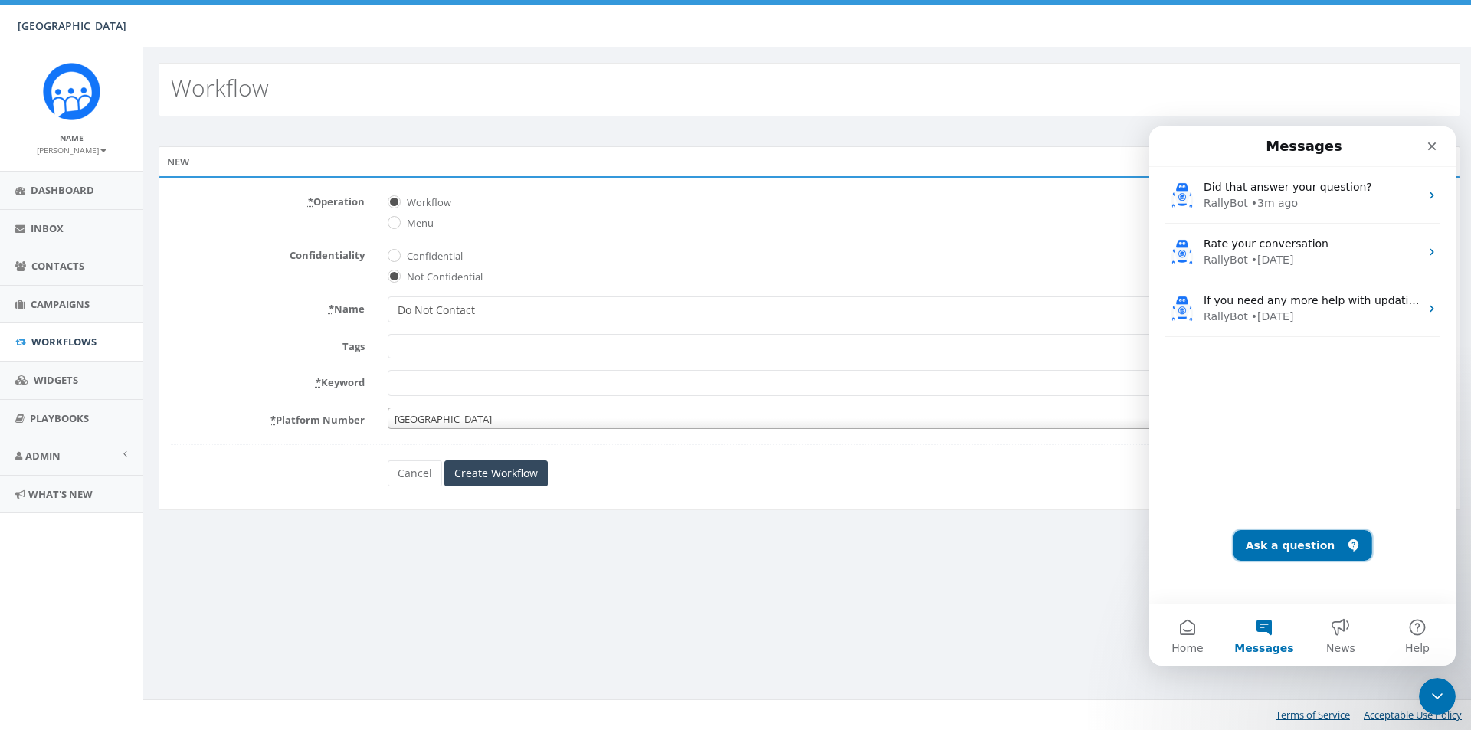
click at [1281, 549] on button "Ask a question" at bounding box center [1302, 545] width 139 height 31
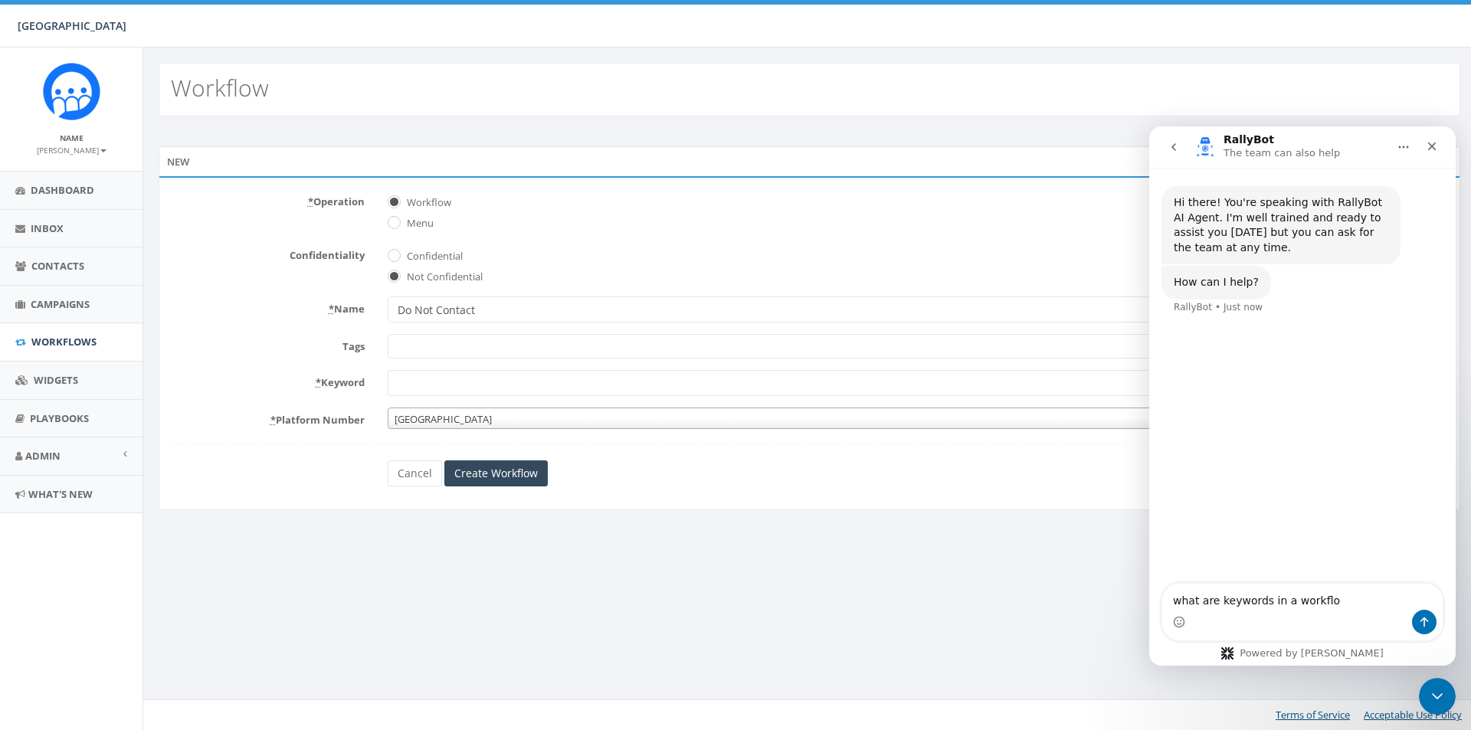
type textarea "what are keywords in a workflow"
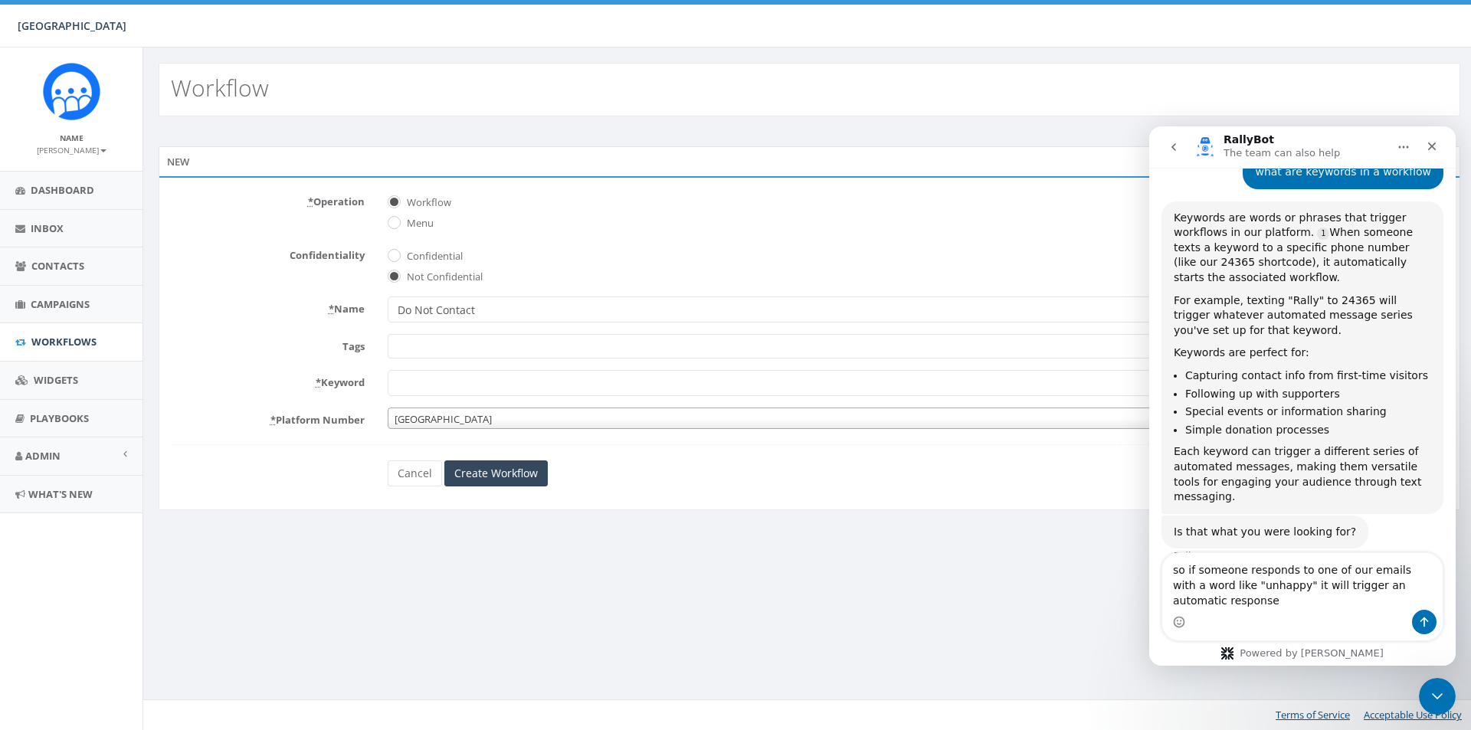
scroll to position [169, 0]
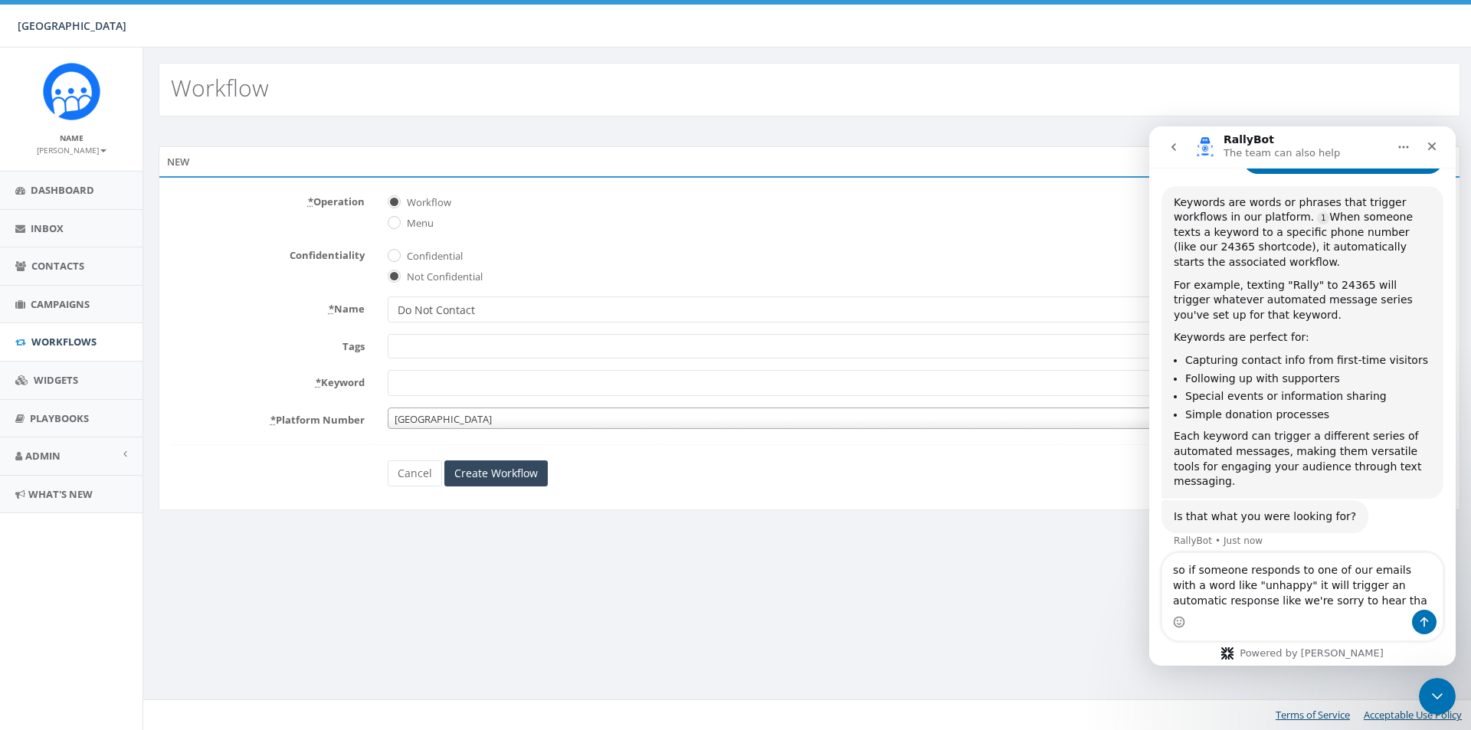
type textarea "so if someone responds to one of our emails with a word like "unhappy" it will …"
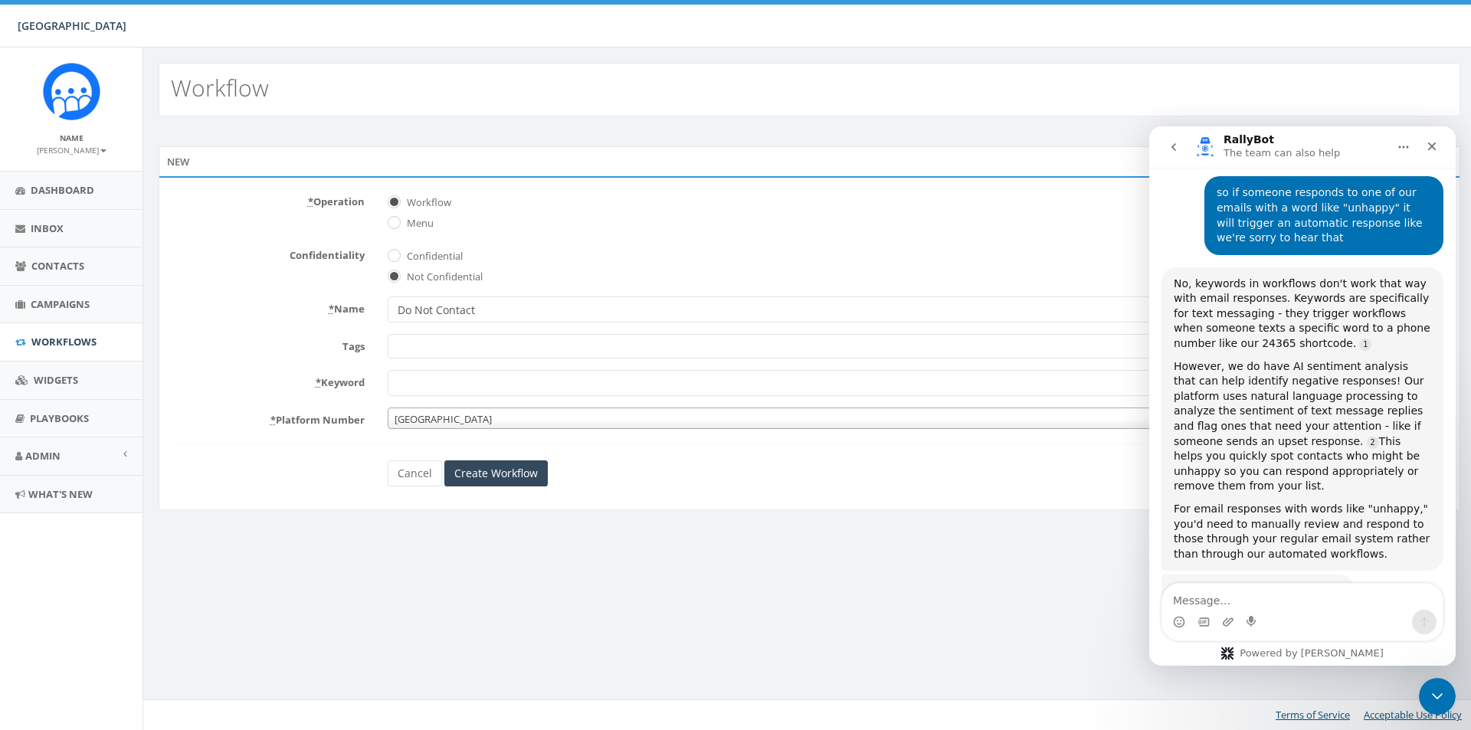
scroll to position [565, 0]
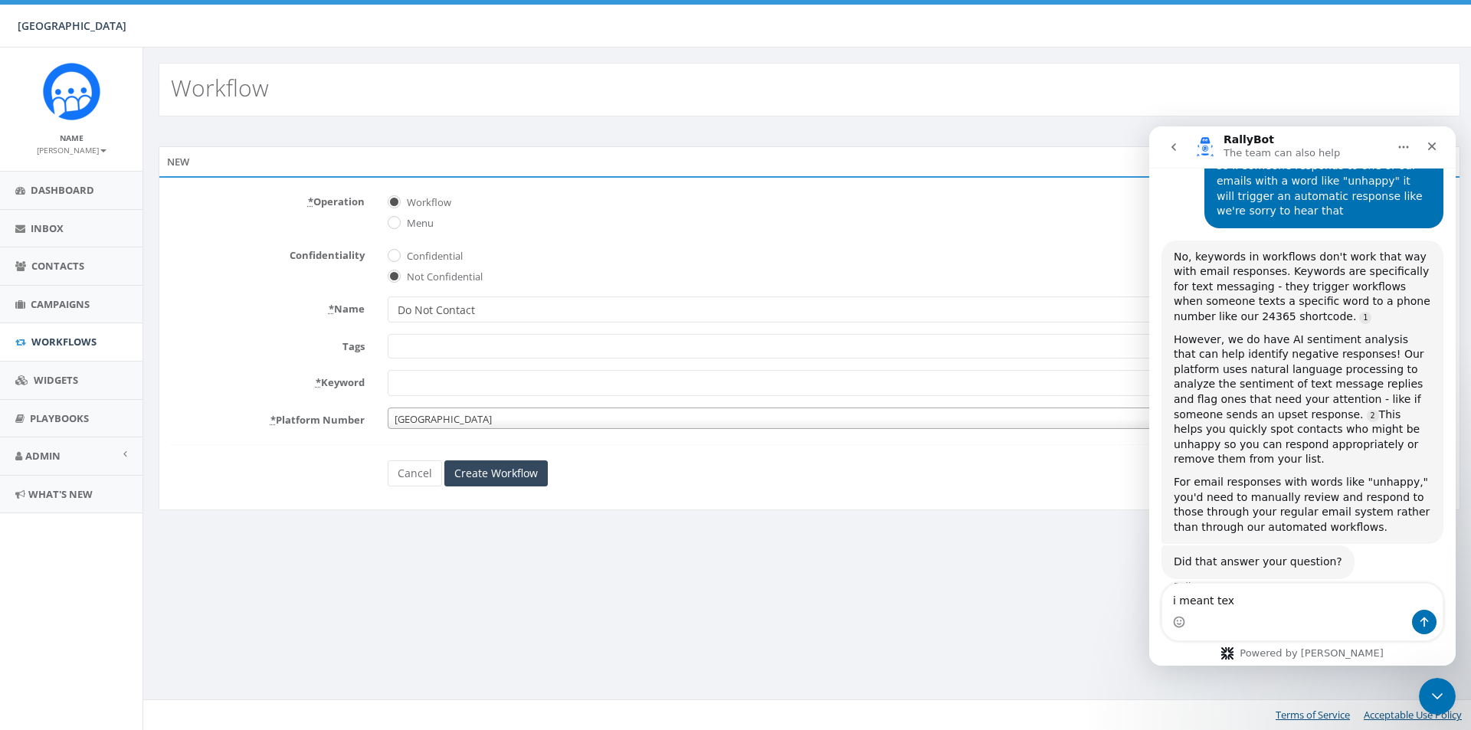
type textarea "i meant text"
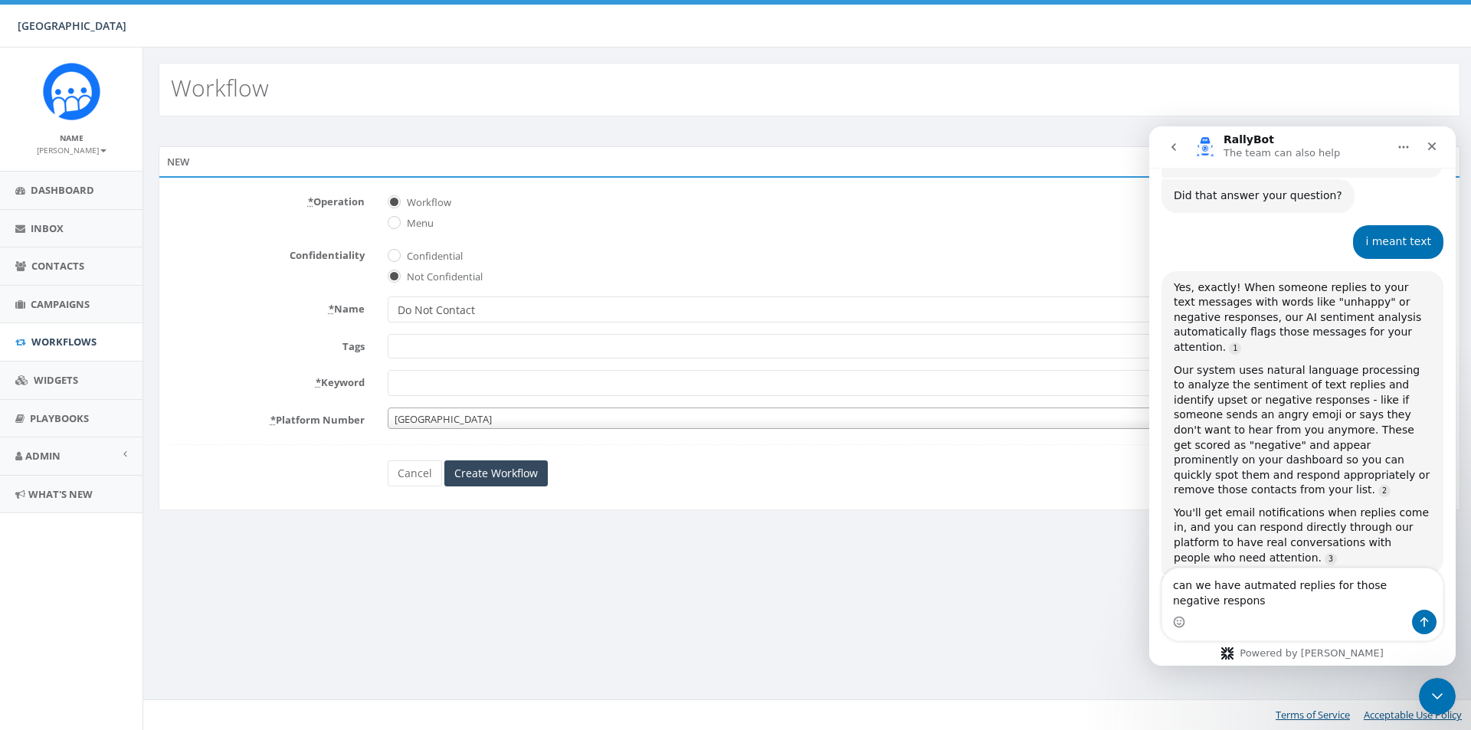
scroll to position [947, 0]
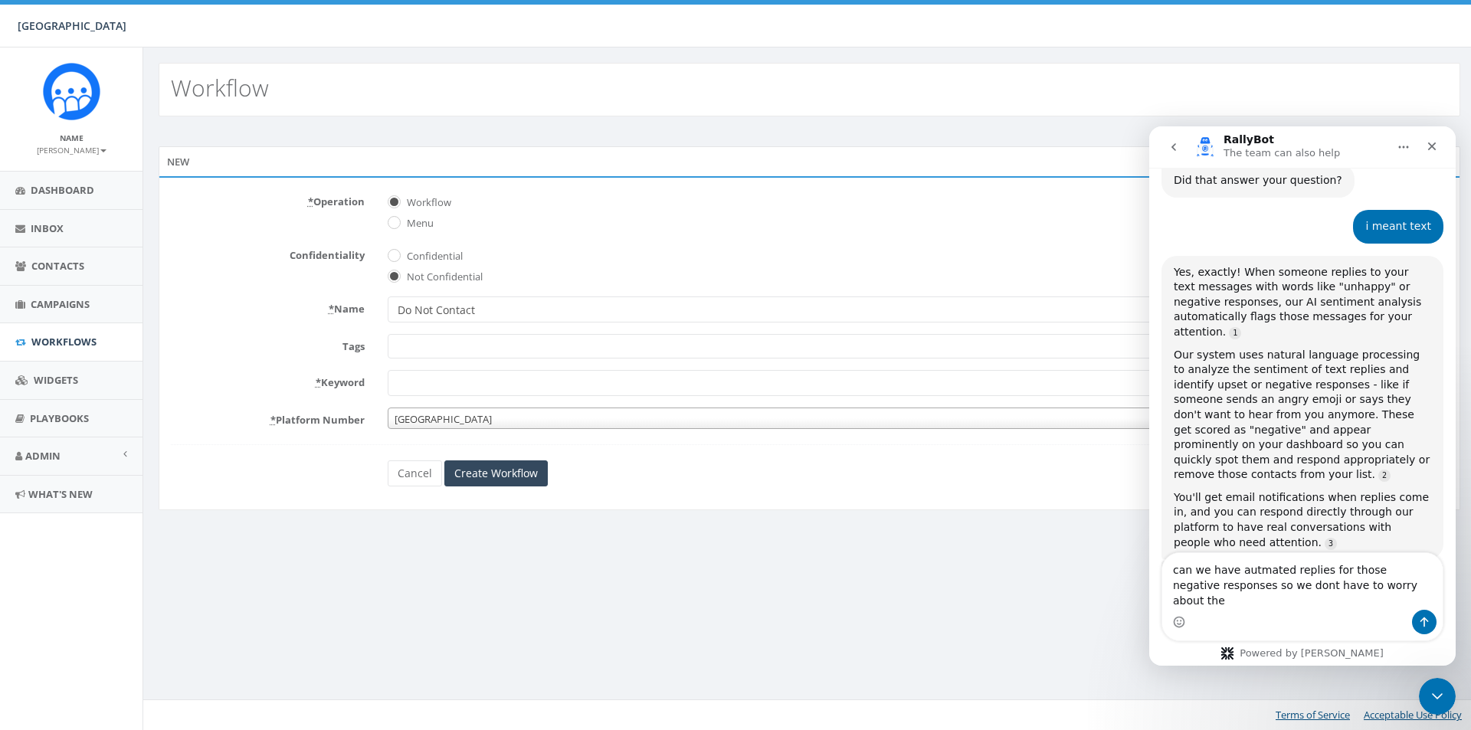
type textarea "can we have autmated replies for those negative responses so we dont have to wo…"
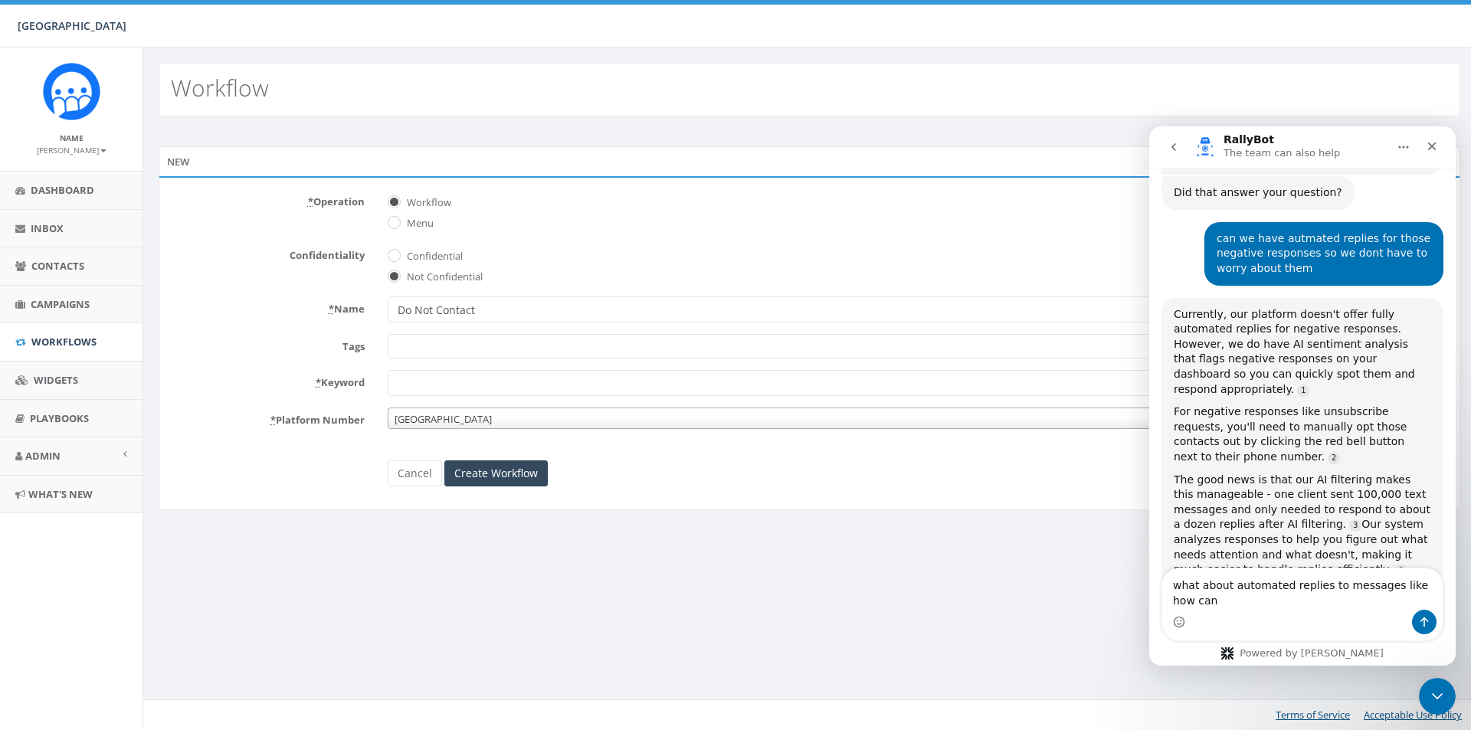
scroll to position [1344, 0]
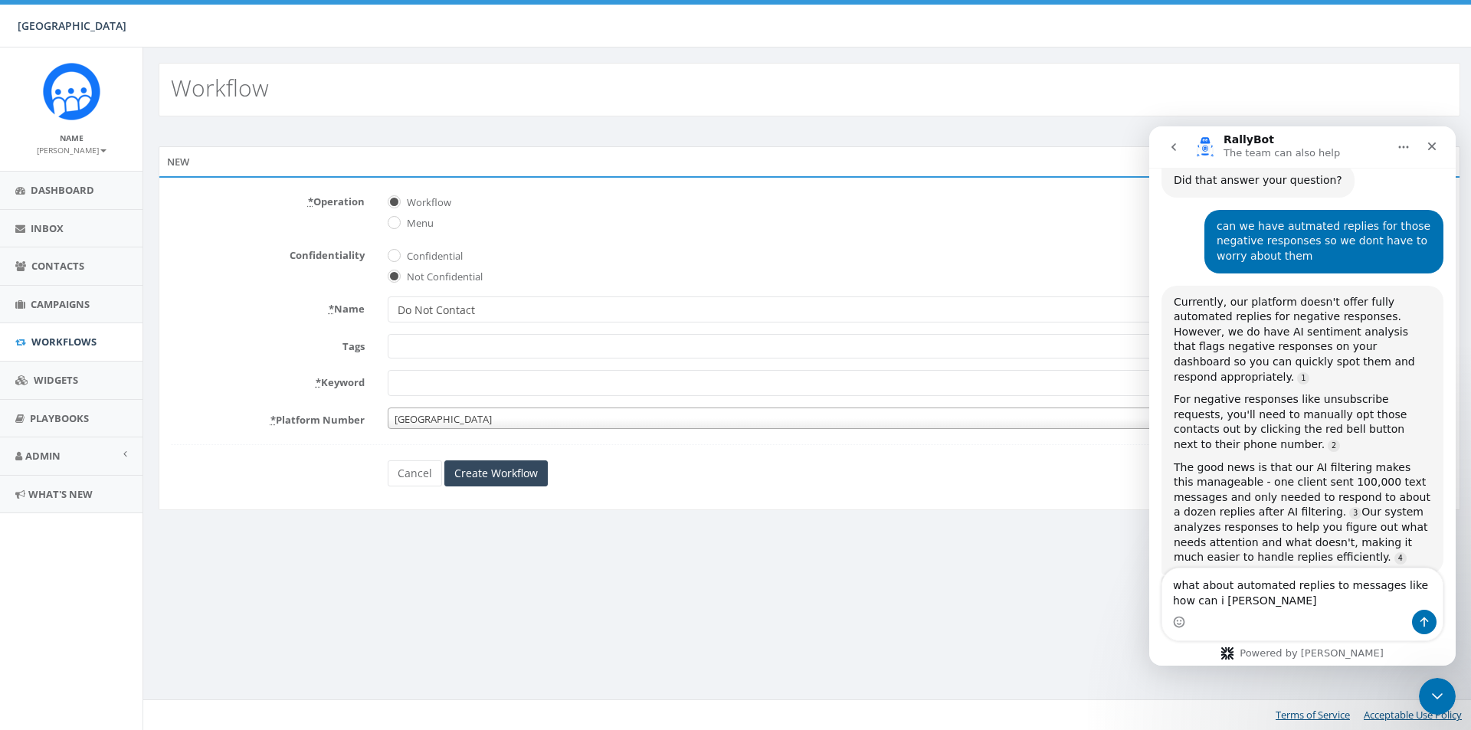
type textarea "what about automated replies to messages like how can i donate"
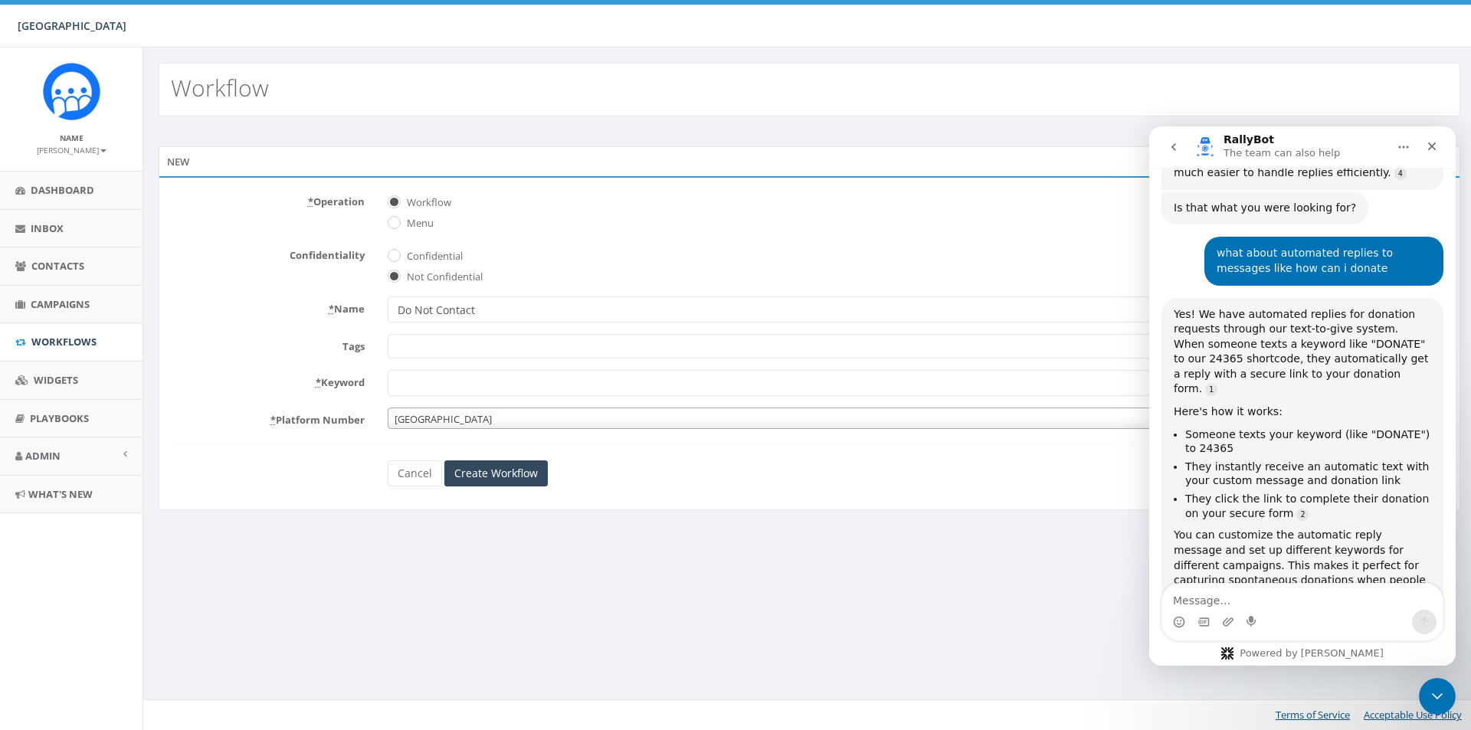
scroll to position [1776, 0]
